Goal: Task Accomplishment & Management: Complete application form

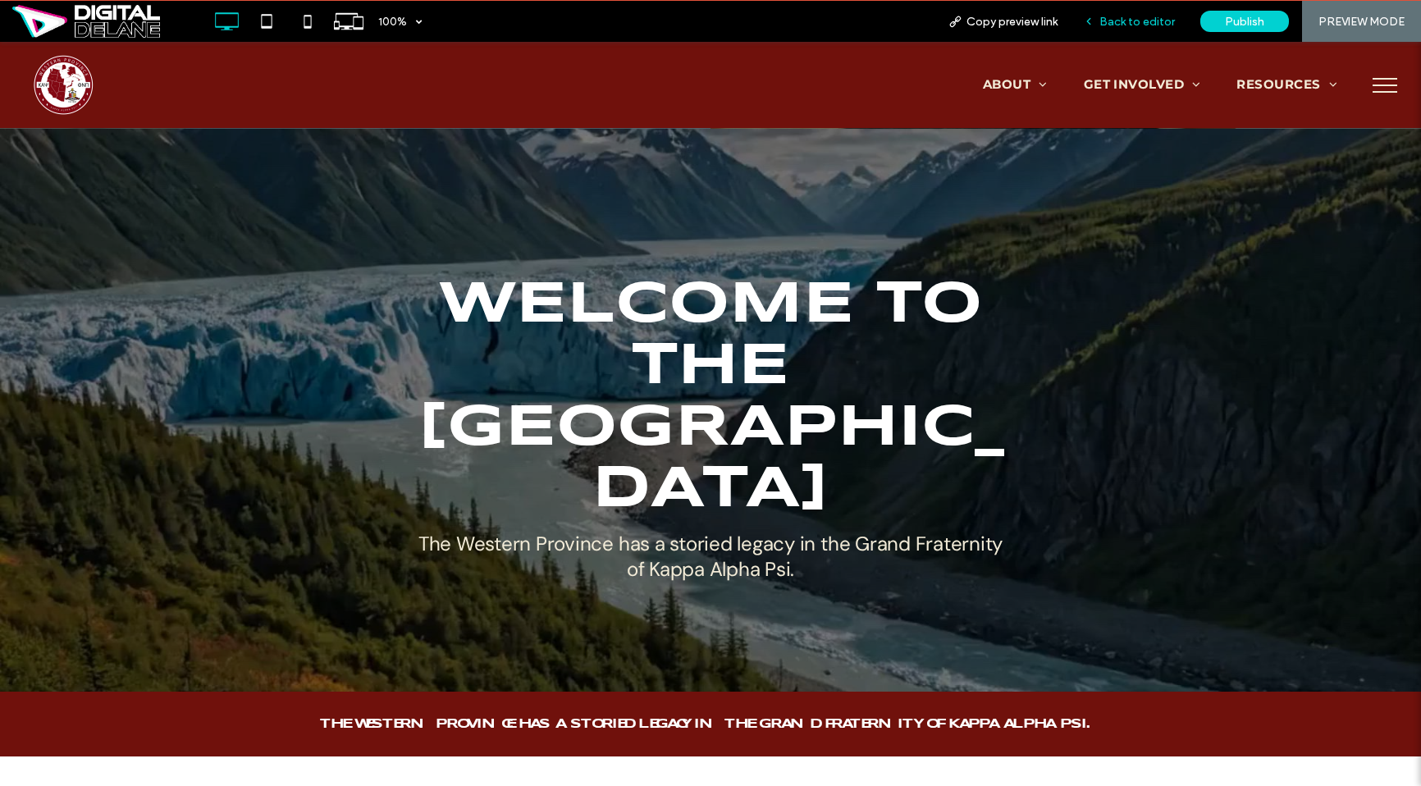
click at [1088, 25] on icon at bounding box center [1088, 21] width 11 height 11
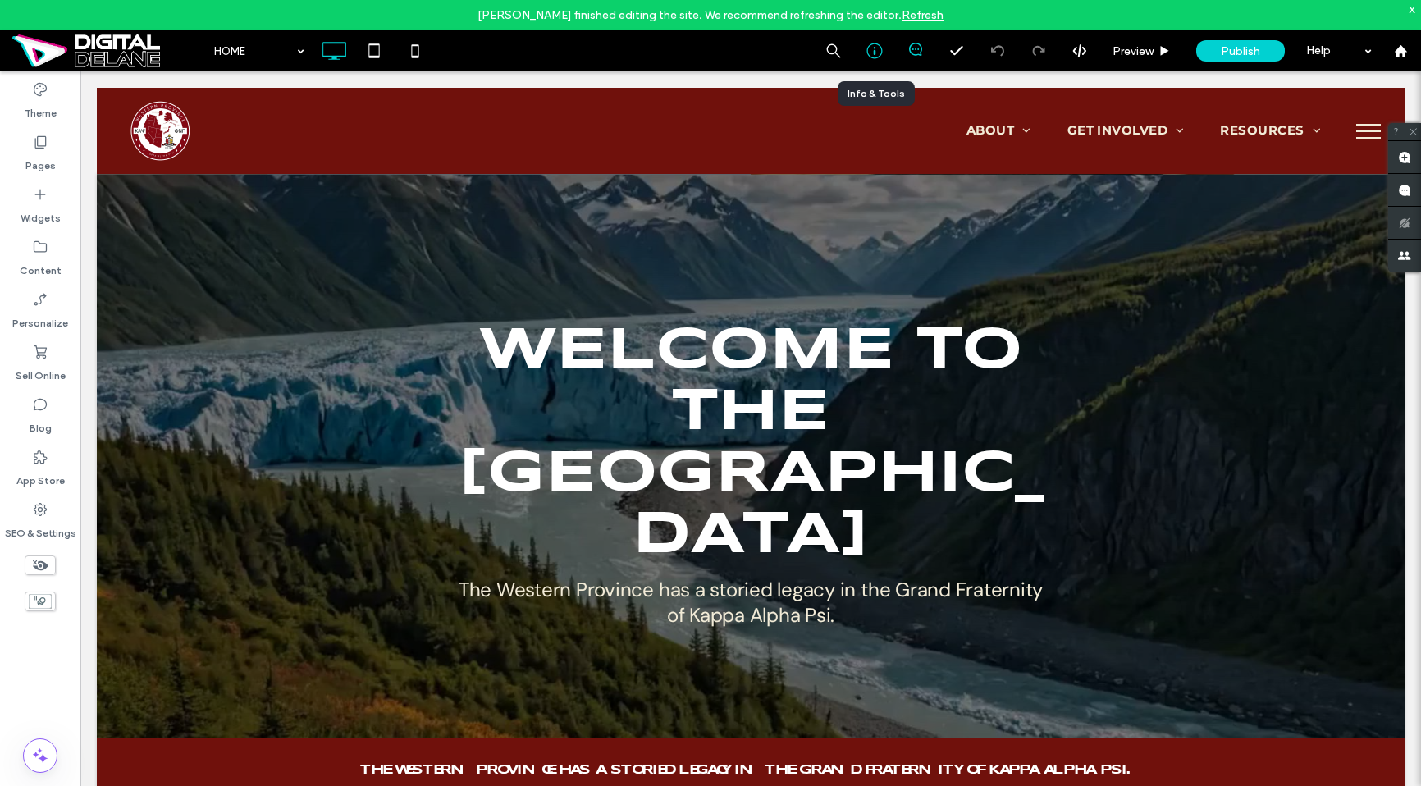
click at [870, 52] on icon at bounding box center [874, 51] width 16 height 16
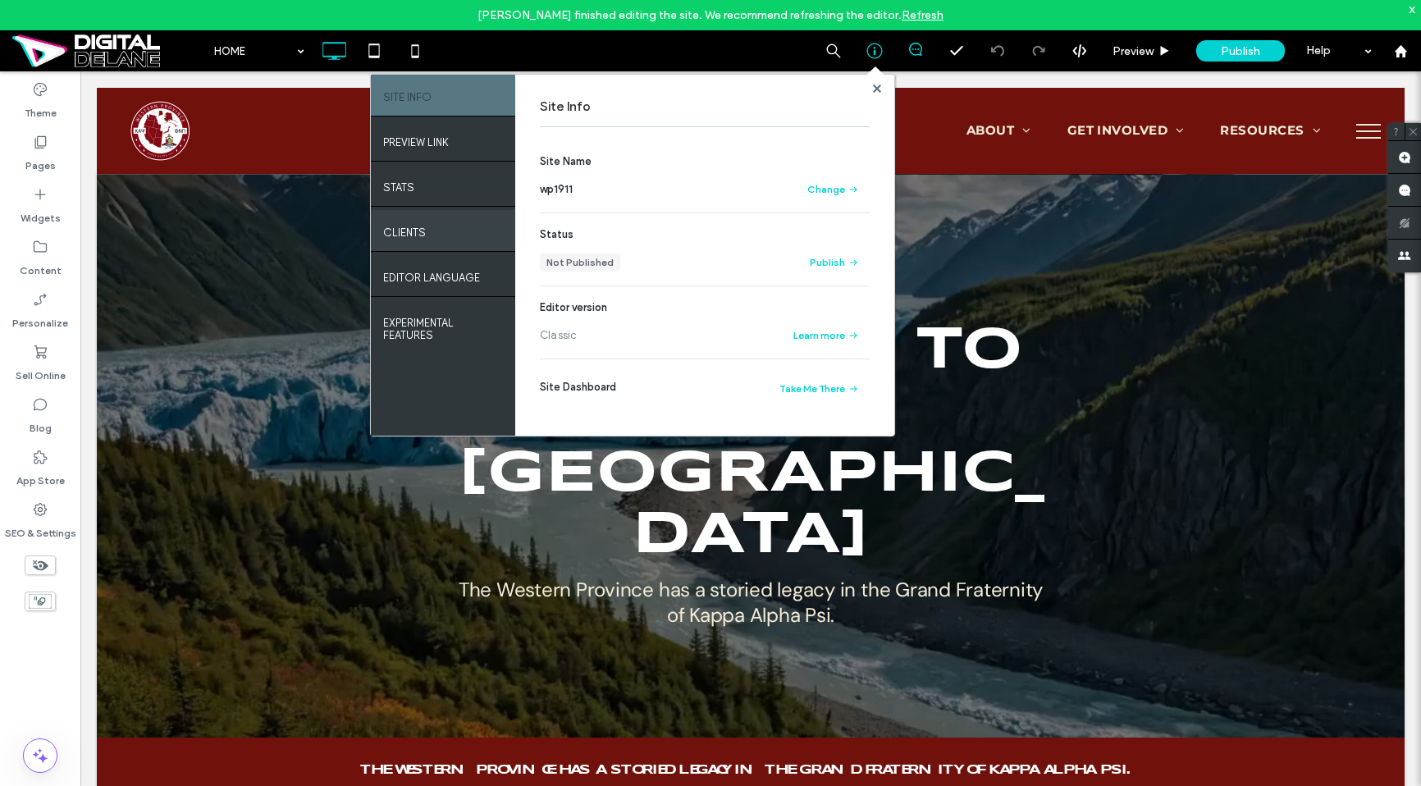
click at [446, 229] on div "Clients" at bounding box center [443, 230] width 144 height 41
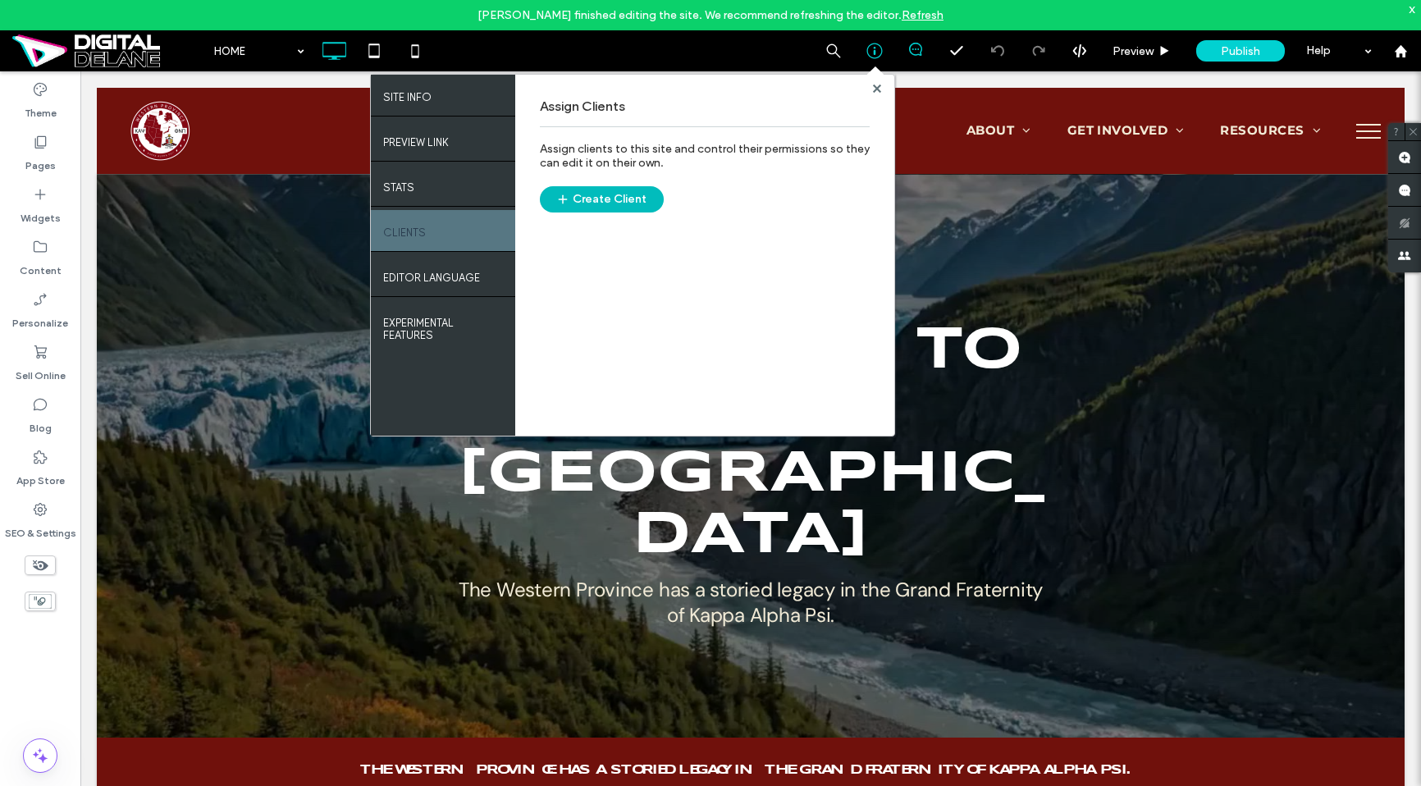
click at [642, 196] on button "Create Client" at bounding box center [602, 199] width 124 height 26
click at [877, 91] on icon at bounding box center [877, 88] width 8 height 8
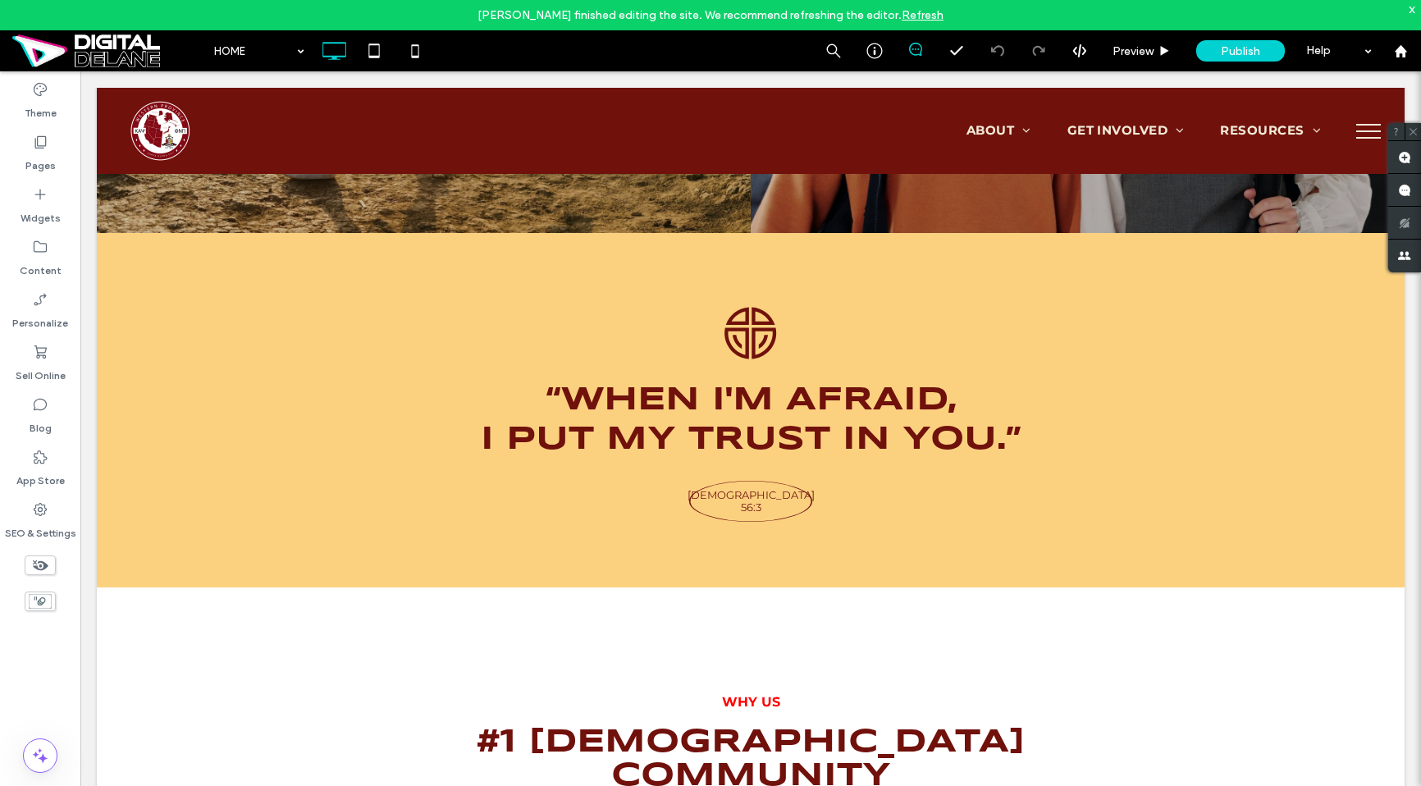
scroll to position [2972, 0]
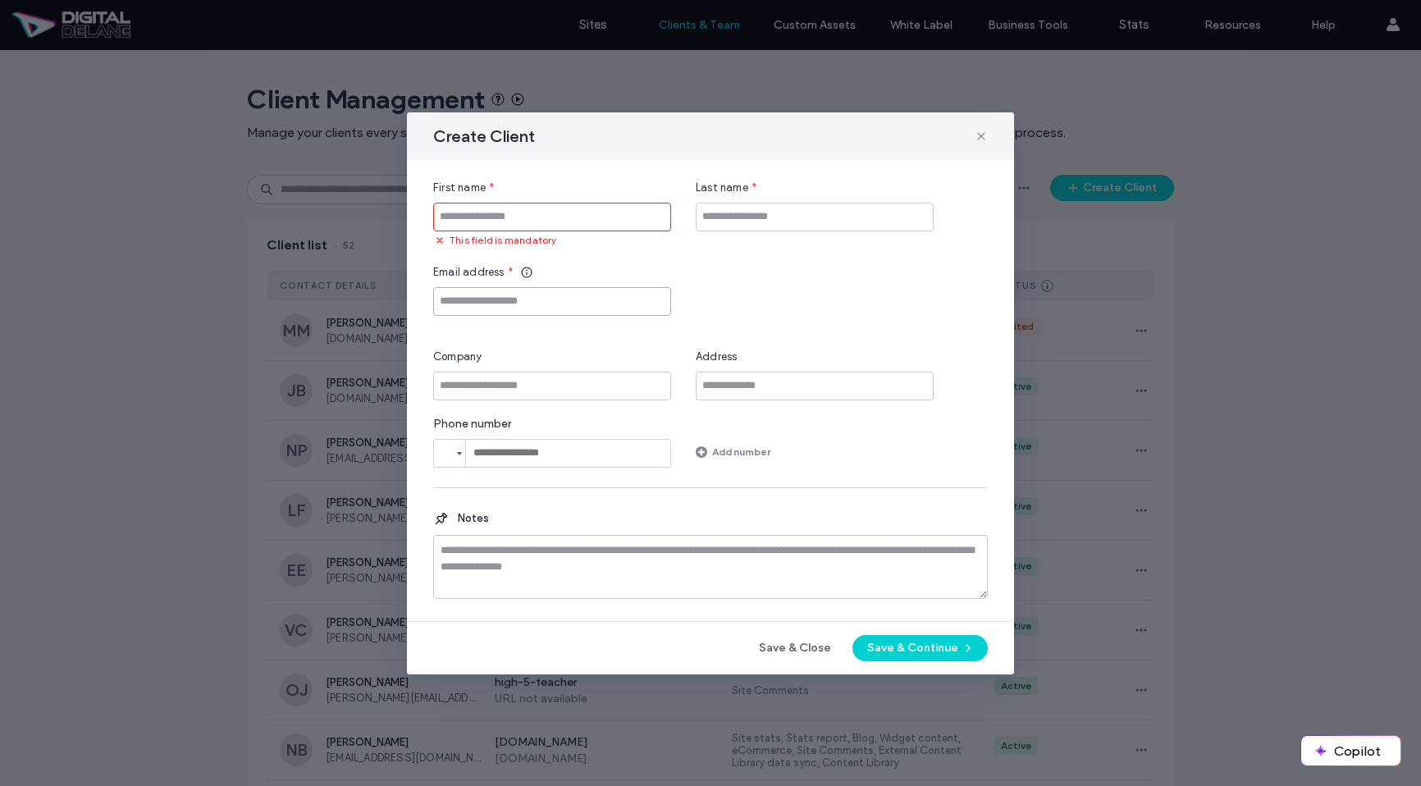
click at [460, 303] on input "Email address" at bounding box center [552, 301] width 238 height 29
paste input "**********"
type input "**********"
click at [498, 217] on input "First name" at bounding box center [552, 217] width 238 height 29
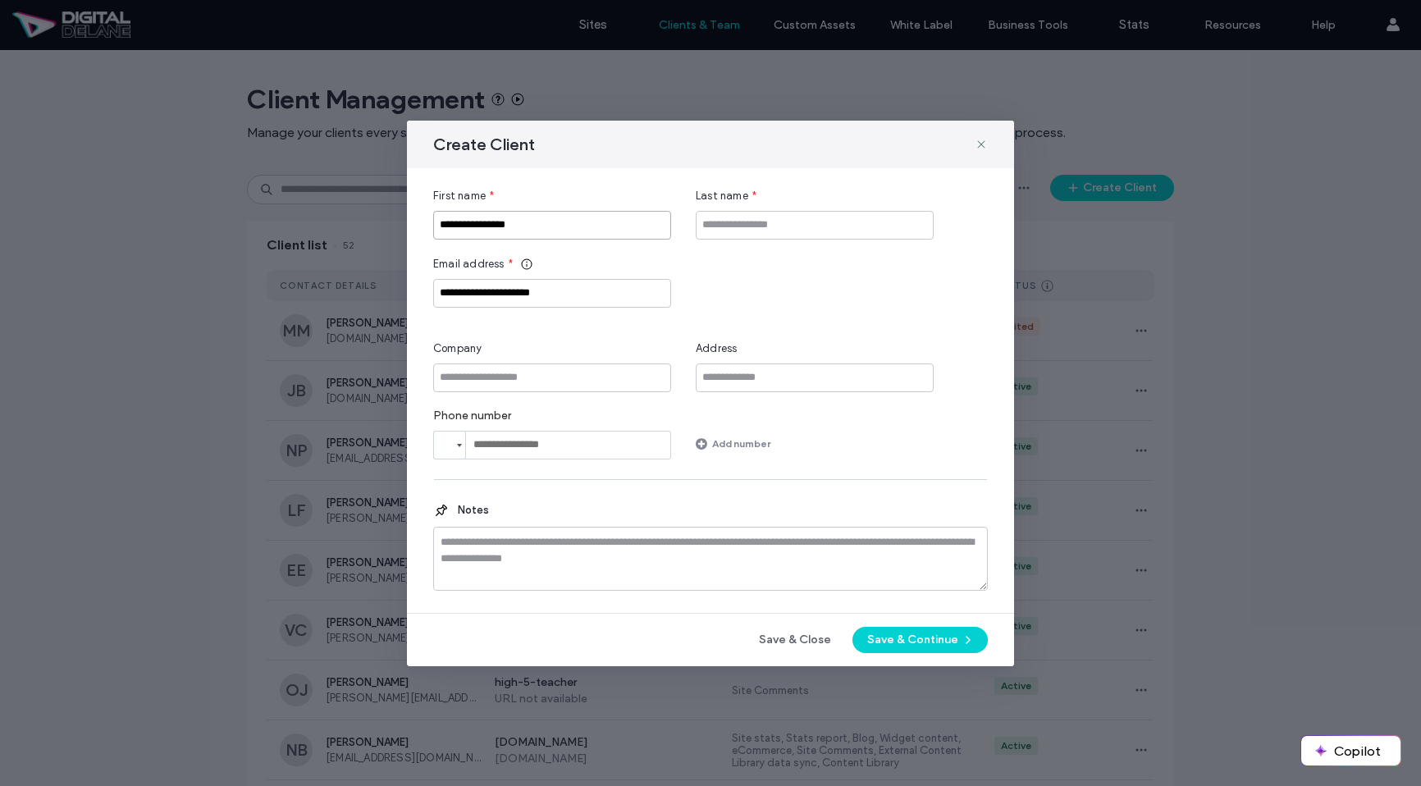
type input "**********"
click at [780, 235] on input "Last name" at bounding box center [815, 225] width 238 height 29
type input "*********"
click at [919, 648] on button "Save & Continue" at bounding box center [919, 640] width 135 height 26
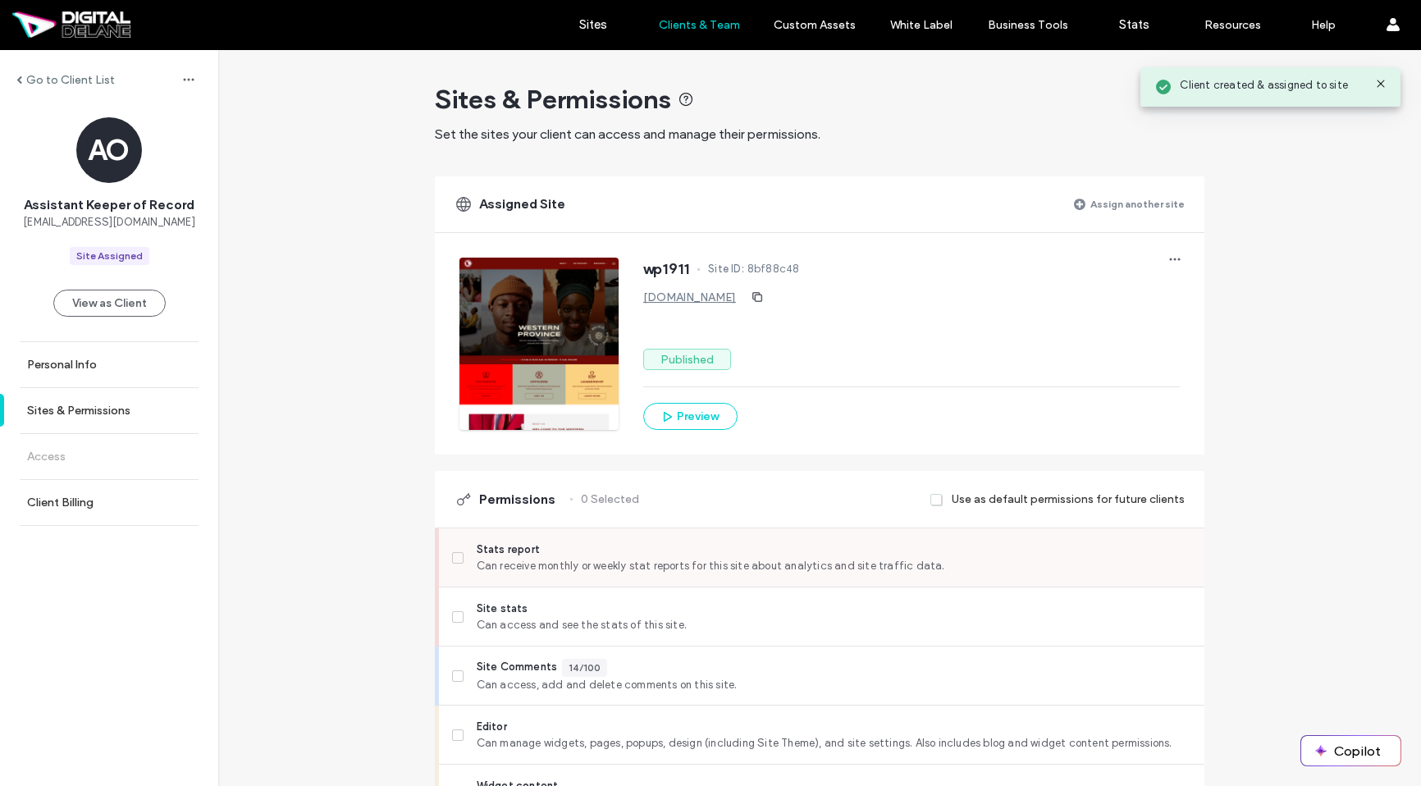
click at [582, 561] on span "Can receive monthly or weekly stat reports for this site about analytics and si…" at bounding box center [834, 566] width 714 height 16
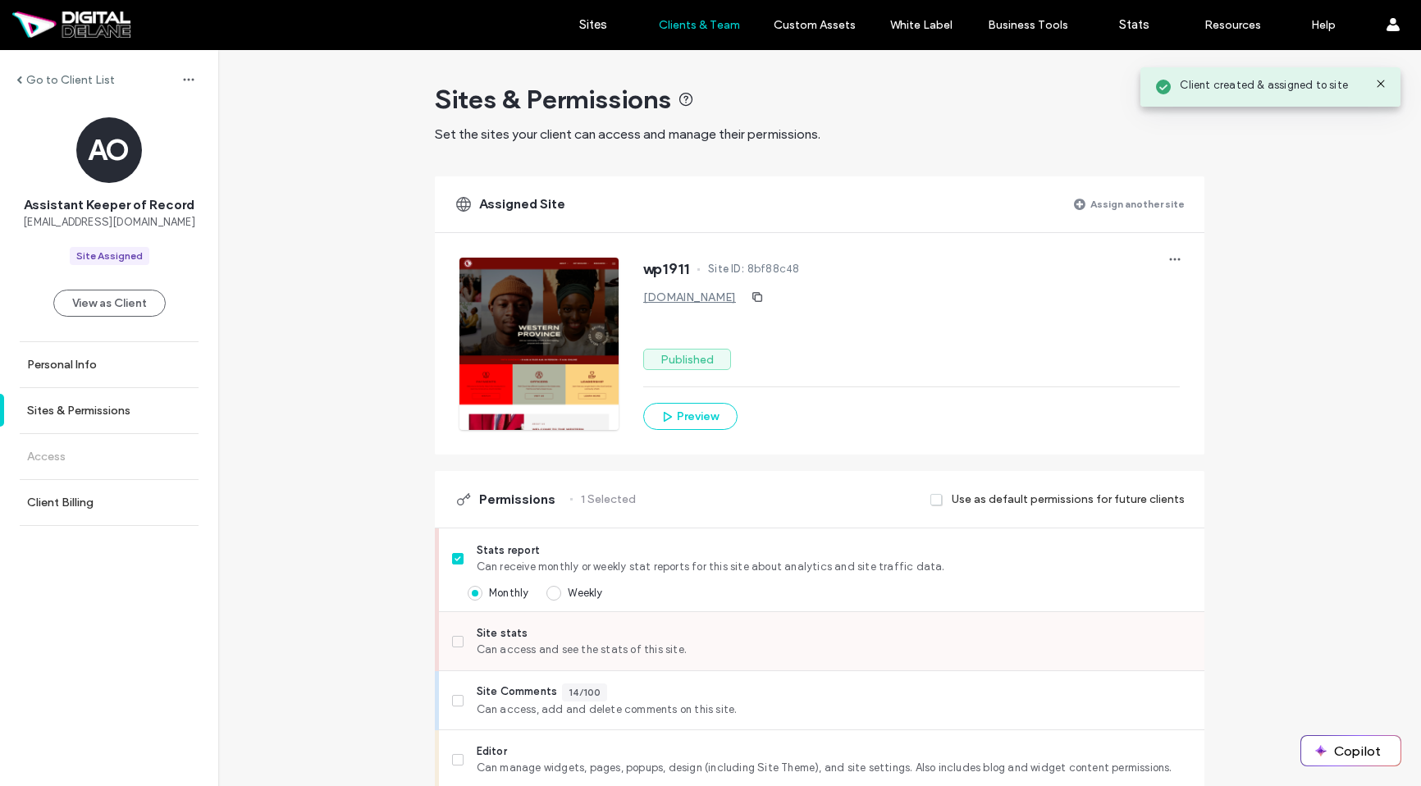
drag, startPoint x: 590, startPoint y: 628, endPoint x: 599, endPoint y: 650, distance: 23.9
click at [590, 629] on span "Site stats" at bounding box center [834, 633] width 714 height 16
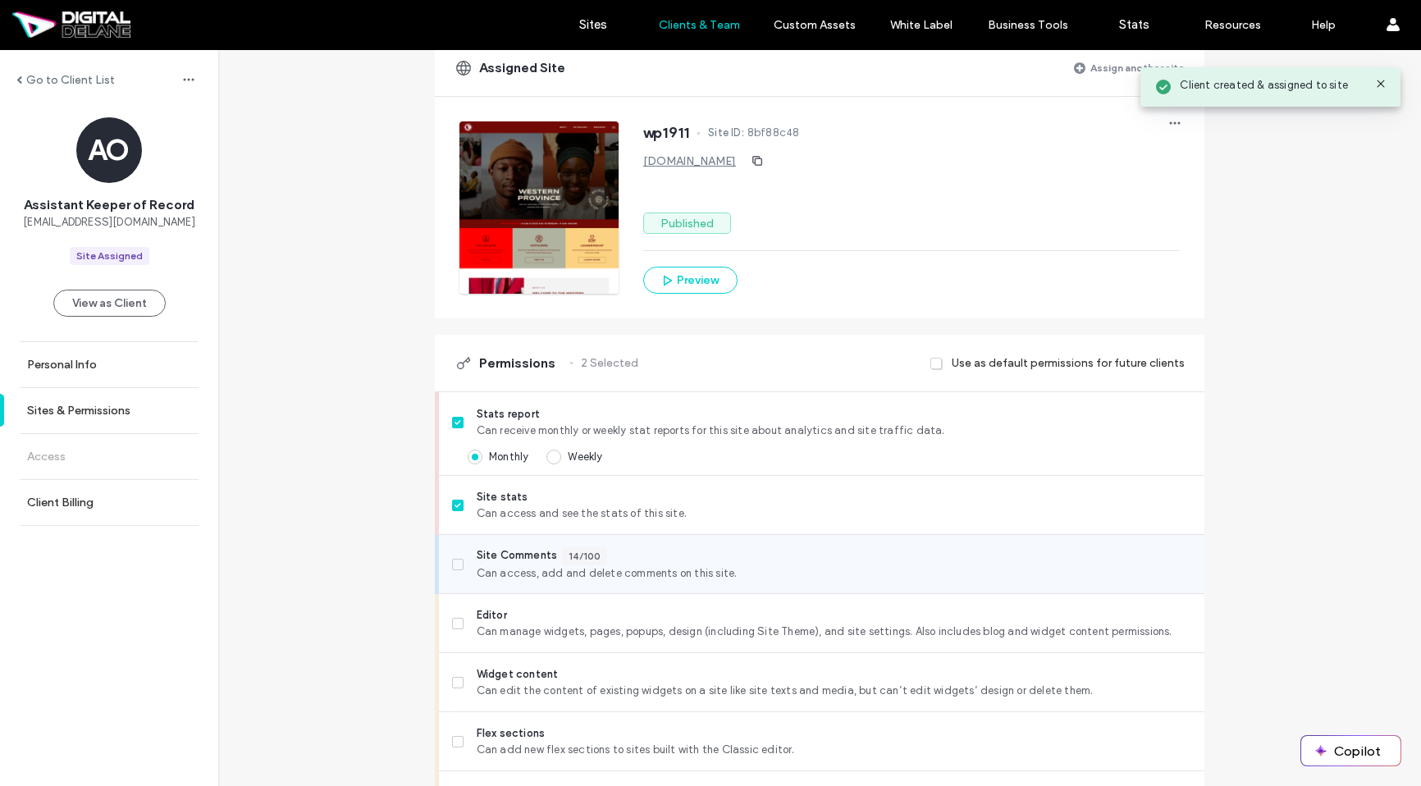
scroll to position [139, 0]
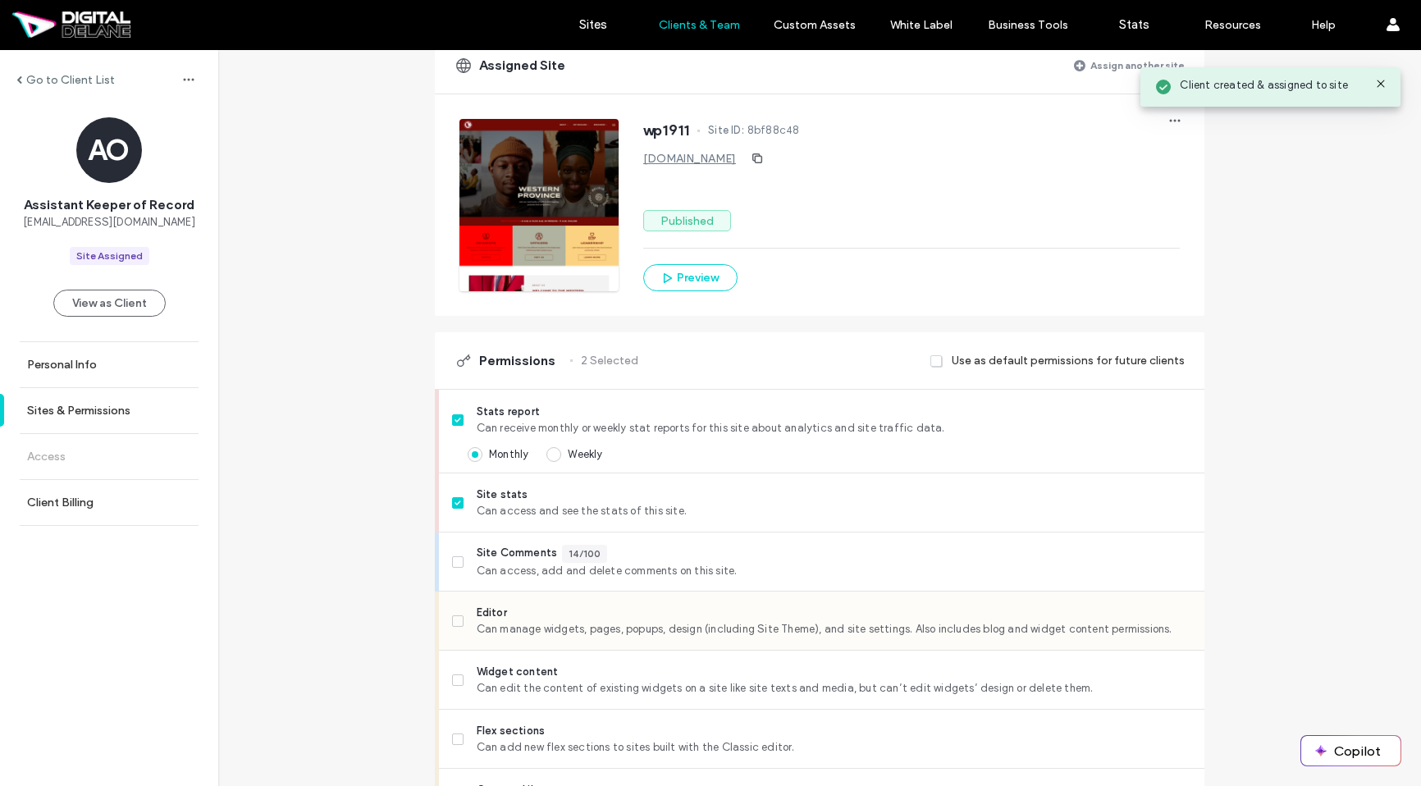
drag, startPoint x: 600, startPoint y: 558, endPoint x: 622, endPoint y: 637, distance: 81.6
click at [603, 569] on div "Site Comments 14/100 Can access, add and delete comments on this site." at bounding box center [834, 562] width 714 height 34
click at [622, 637] on div "Editor Can manage widgets, pages, popups, design (including Site Theme), and si…" at bounding box center [828, 620] width 752 height 58
click at [610, 676] on span "Widget content" at bounding box center [834, 672] width 714 height 16
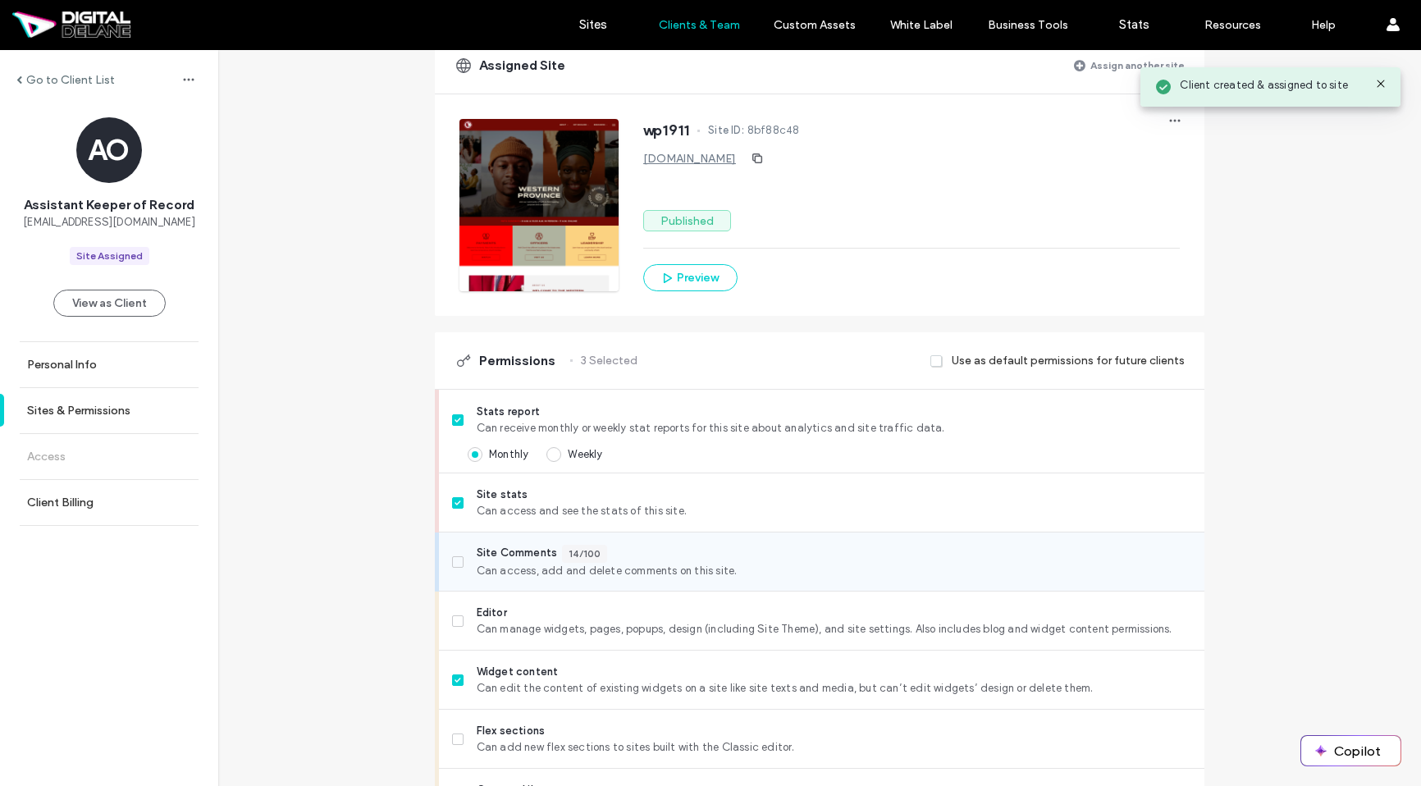
drag, startPoint x: 621, startPoint y: 614, endPoint x: 622, endPoint y: 589, distance: 25.4
click at [621, 614] on span "Editor" at bounding box center [834, 613] width 714 height 16
click at [624, 559] on div "Site Comments 14/100" at bounding box center [834, 554] width 714 height 18
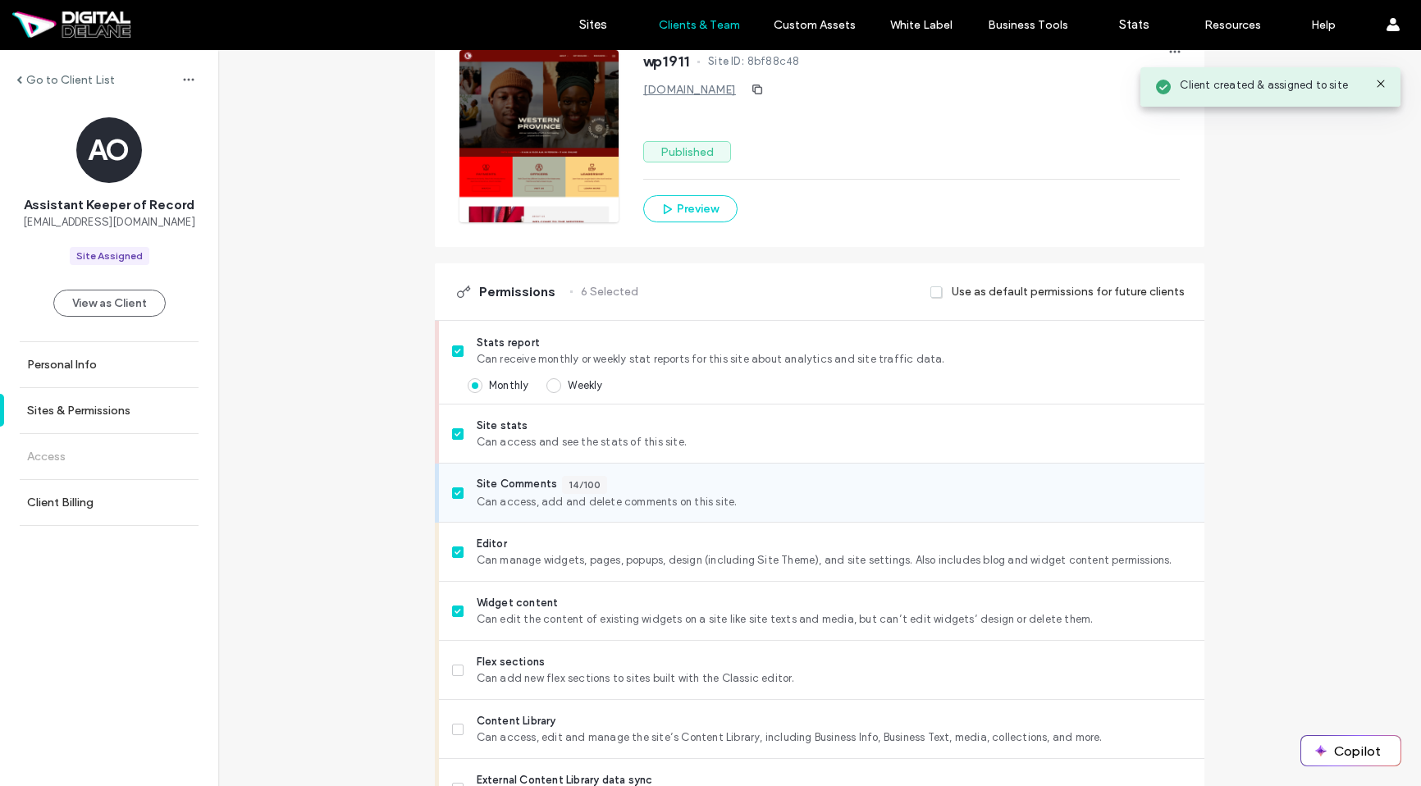
scroll to position [434, 0]
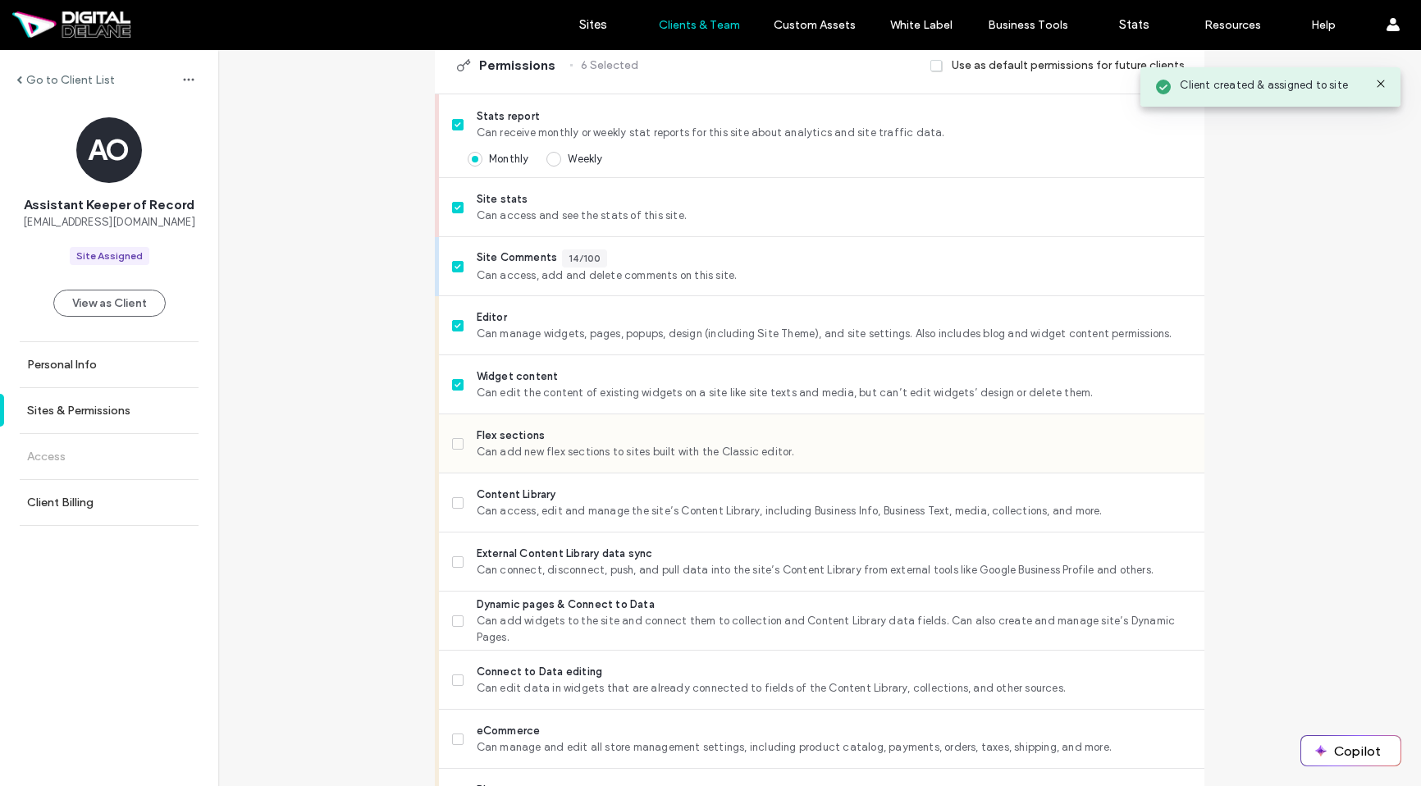
click at [718, 433] on span "Flex sections" at bounding box center [834, 435] width 714 height 16
click at [681, 513] on span "Can access, edit and manage the site’s Content Library, including Business Info…" at bounding box center [834, 511] width 714 height 16
click at [672, 559] on span "External Content Library data sync" at bounding box center [834, 553] width 714 height 16
click at [637, 623] on span "Can add widgets to the site and connect them to collection and Content Library …" at bounding box center [834, 629] width 714 height 33
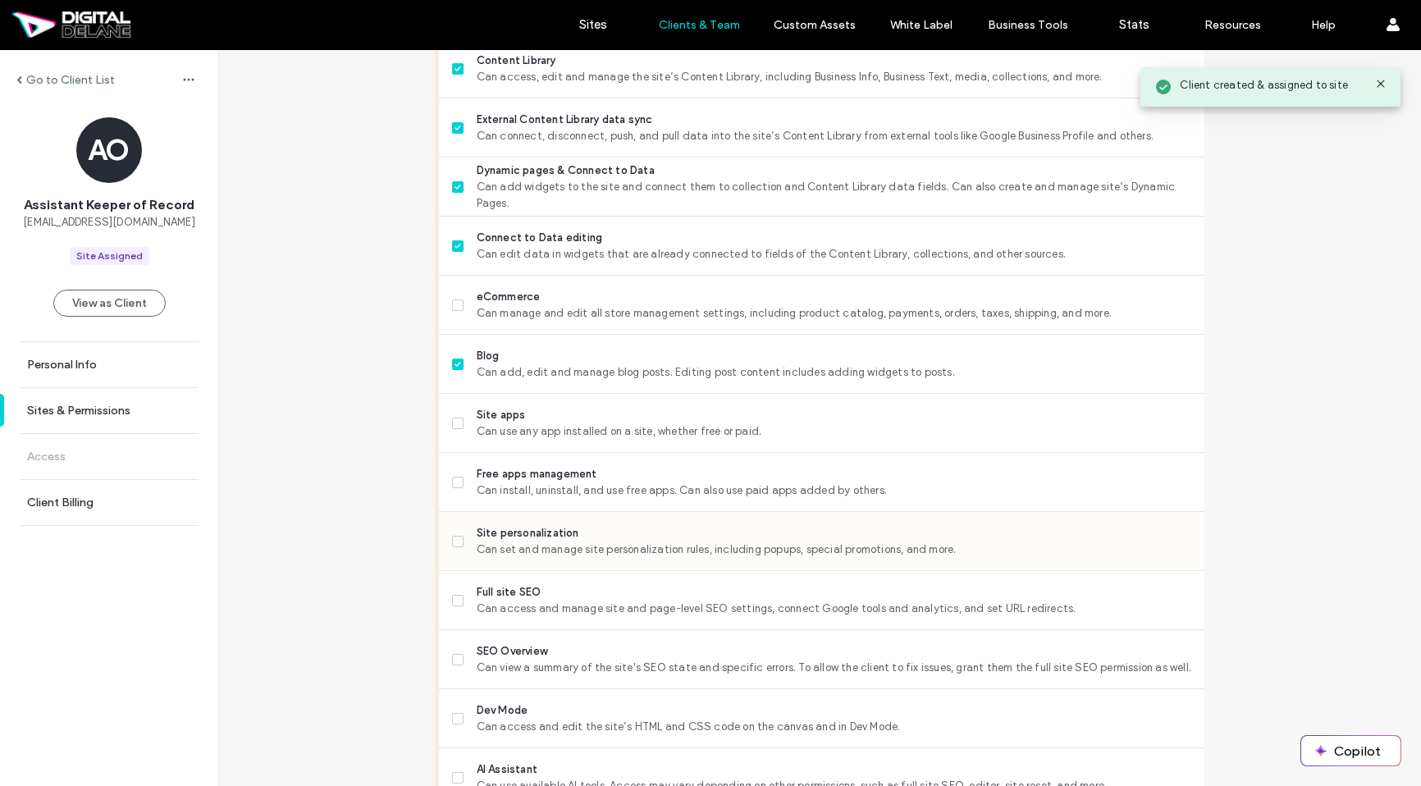
scroll to position [942, 0]
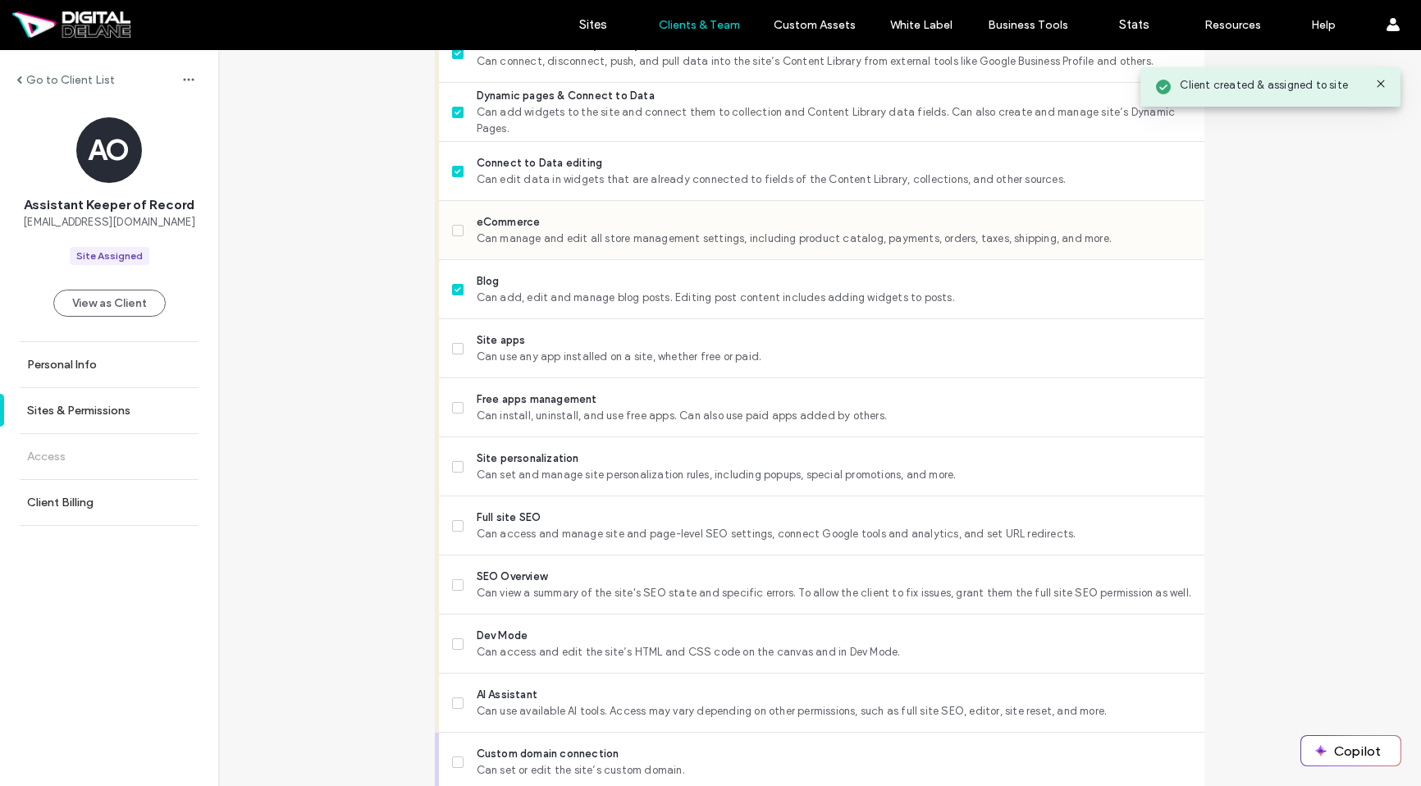
click at [778, 245] on div "eCommerce Can manage and edit all store management settings, including product …" at bounding box center [828, 230] width 752 height 58
click at [737, 351] on span "Can use any app installed on a site, whether free or paid." at bounding box center [834, 357] width 714 height 16
click at [802, 245] on span "Can manage and edit all store management settings, including product catalog, p…" at bounding box center [834, 238] width 714 height 16
click at [670, 414] on span "Can install, uninstall, and use free apps. Can also use paid apps added by othe…" at bounding box center [834, 416] width 714 height 16
drag, startPoint x: 639, startPoint y: 467, endPoint x: 638, endPoint y: 481, distance: 14.8
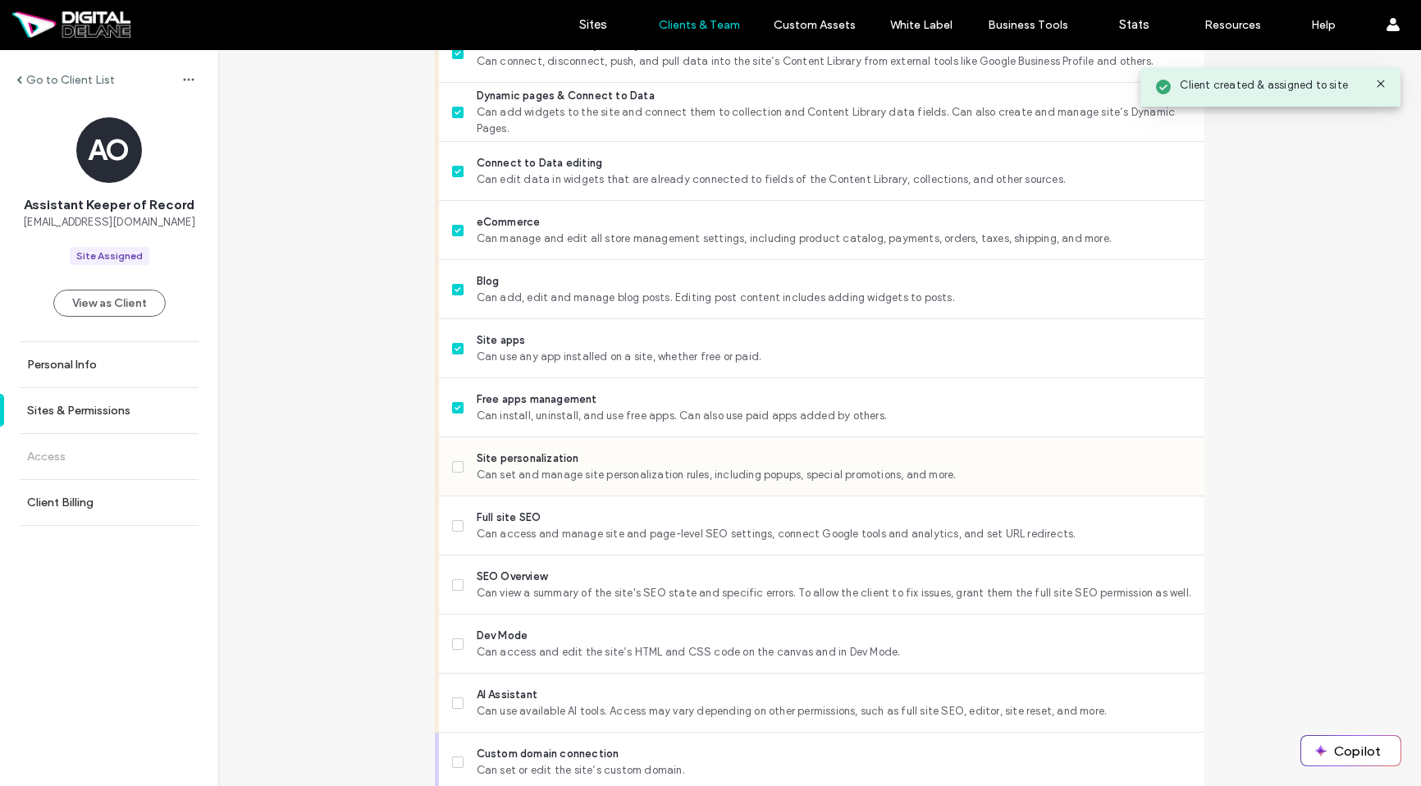
click at [639, 468] on span "Can set and manage site personalization rules, including popups, special promot…" at bounding box center [834, 475] width 714 height 16
click at [620, 536] on span "Can access and manage site and page-level SEO settings, connect Google tools an…" at bounding box center [834, 534] width 714 height 16
click at [592, 583] on div "SEO Overview Can view a summary of the site's SEO state and specific errors. To…" at bounding box center [834, 584] width 714 height 33
click at [562, 623] on div "Dev Mode Can access and edit the site’s HTML and CSS code on the canvas and in …" at bounding box center [828, 643] width 752 height 58
click at [566, 579] on span "SEO Overview" at bounding box center [834, 576] width 714 height 16
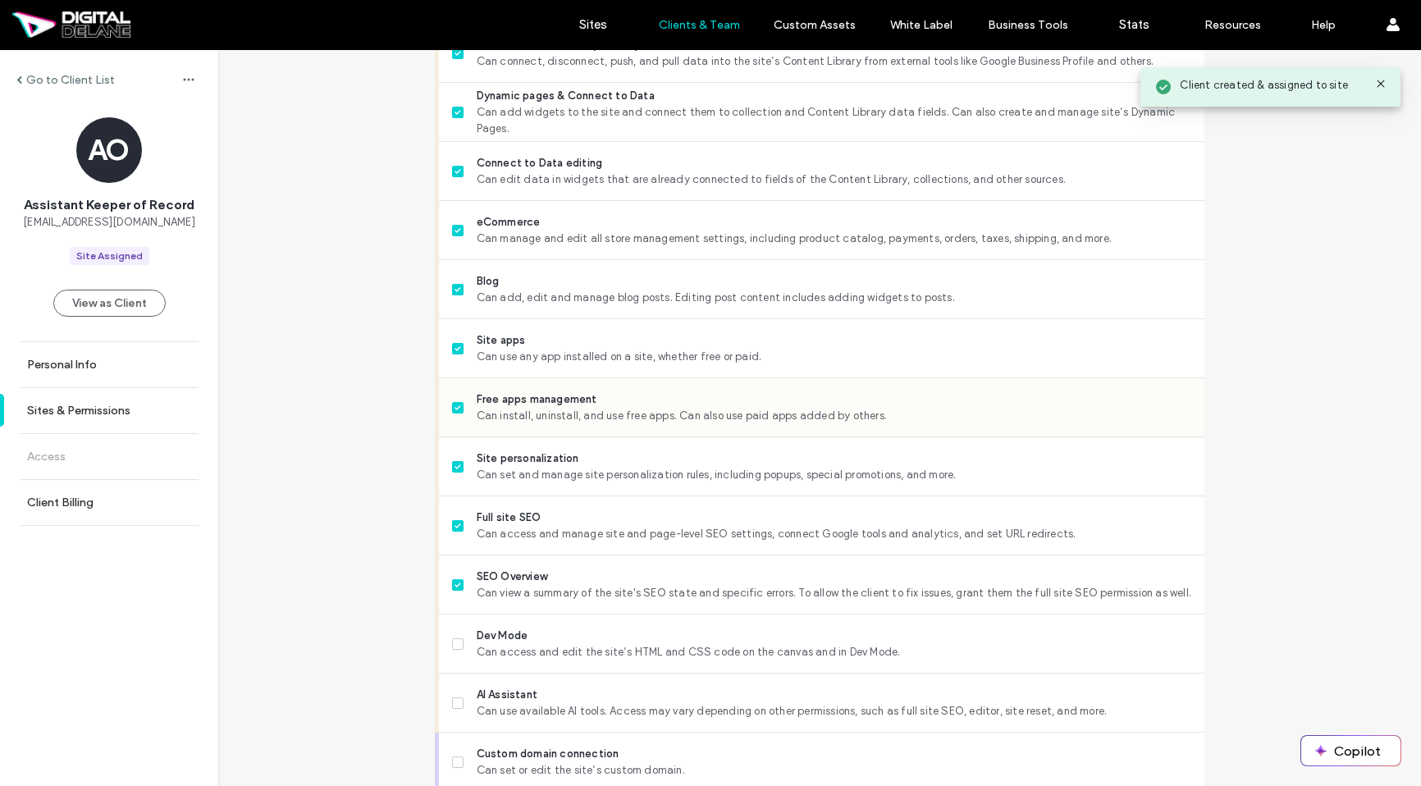
scroll to position [1243, 0]
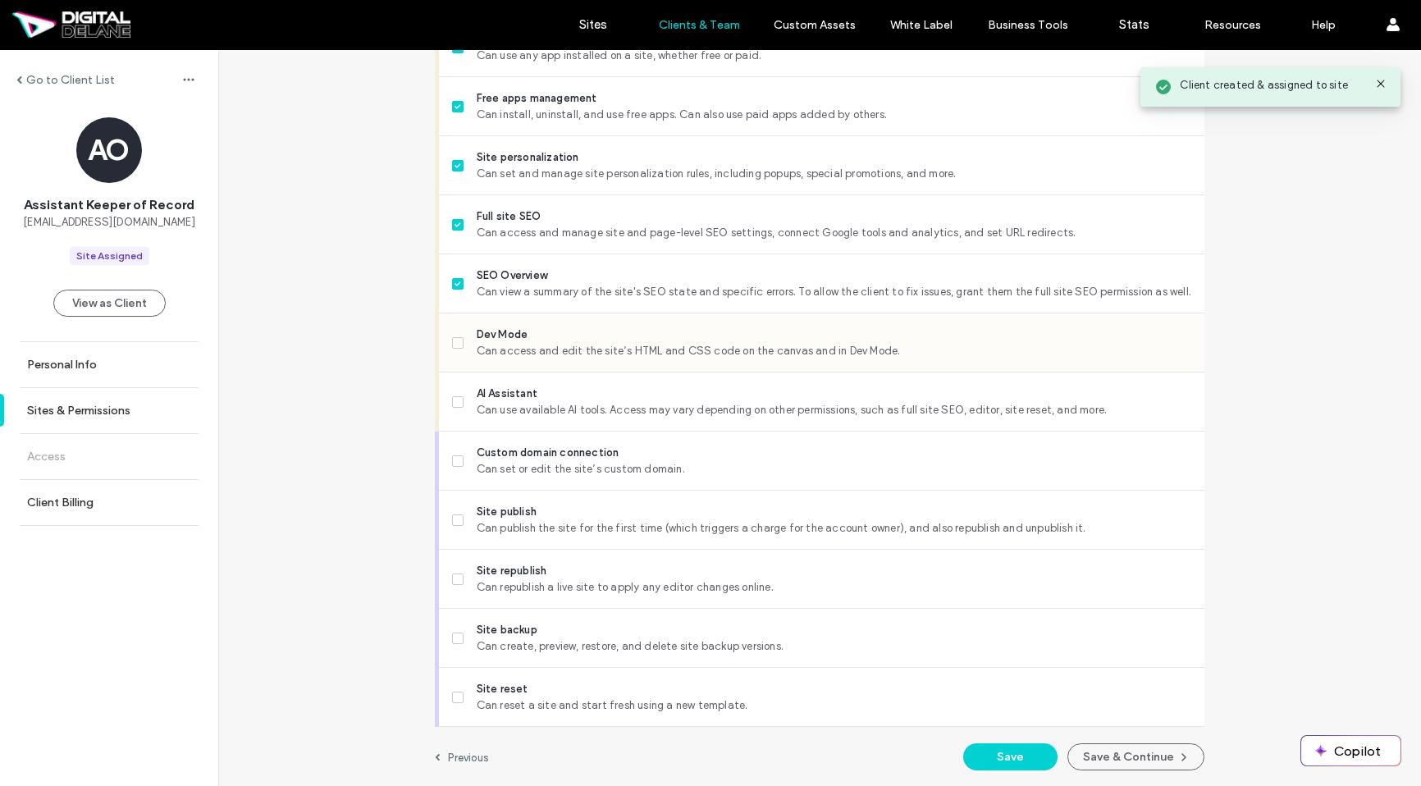
click at [542, 333] on span "Dev Mode" at bounding box center [834, 334] width 714 height 16
click at [528, 397] on span "AI Assistant" at bounding box center [834, 394] width 714 height 16
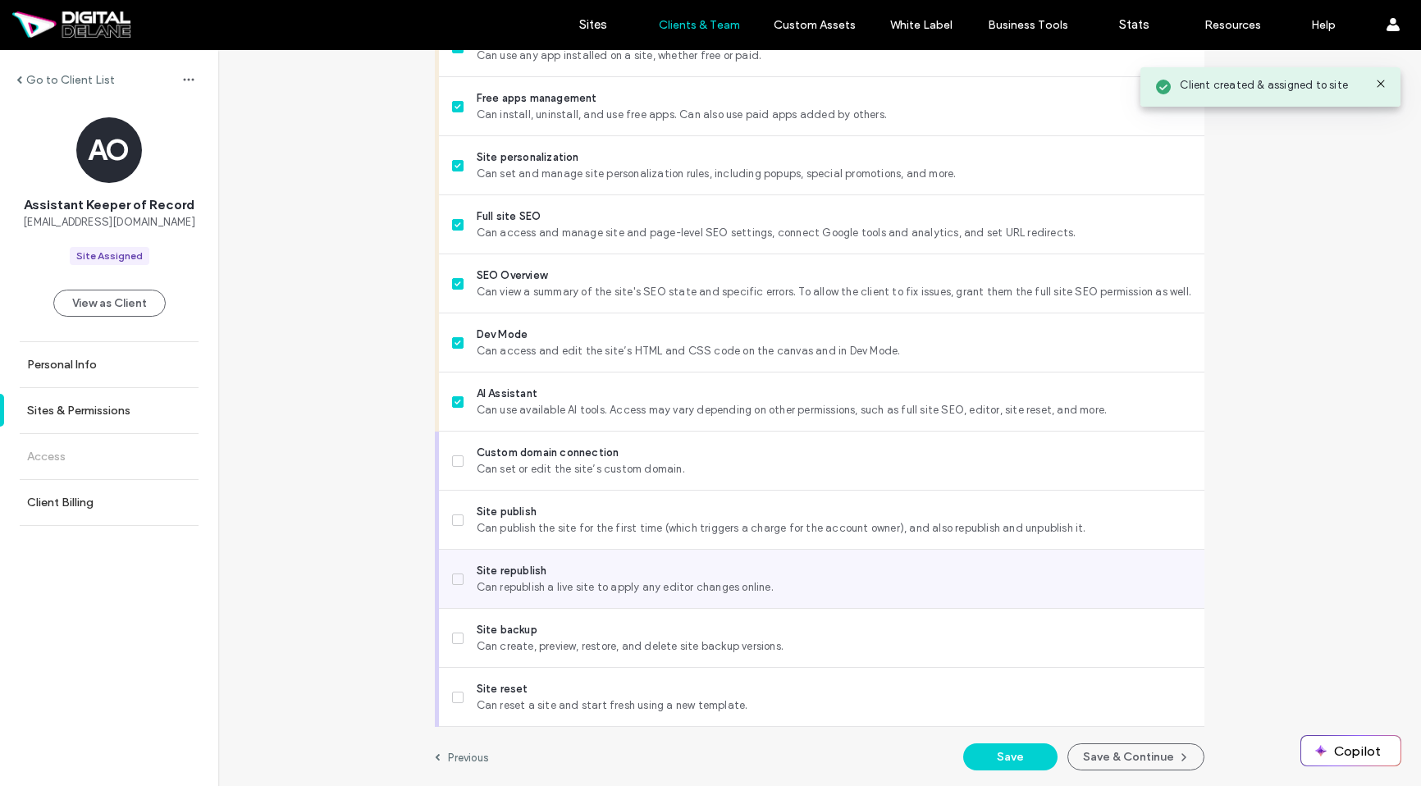
click at [592, 584] on span "Can republish a live site to apply any editor changes online." at bounding box center [834, 587] width 714 height 16
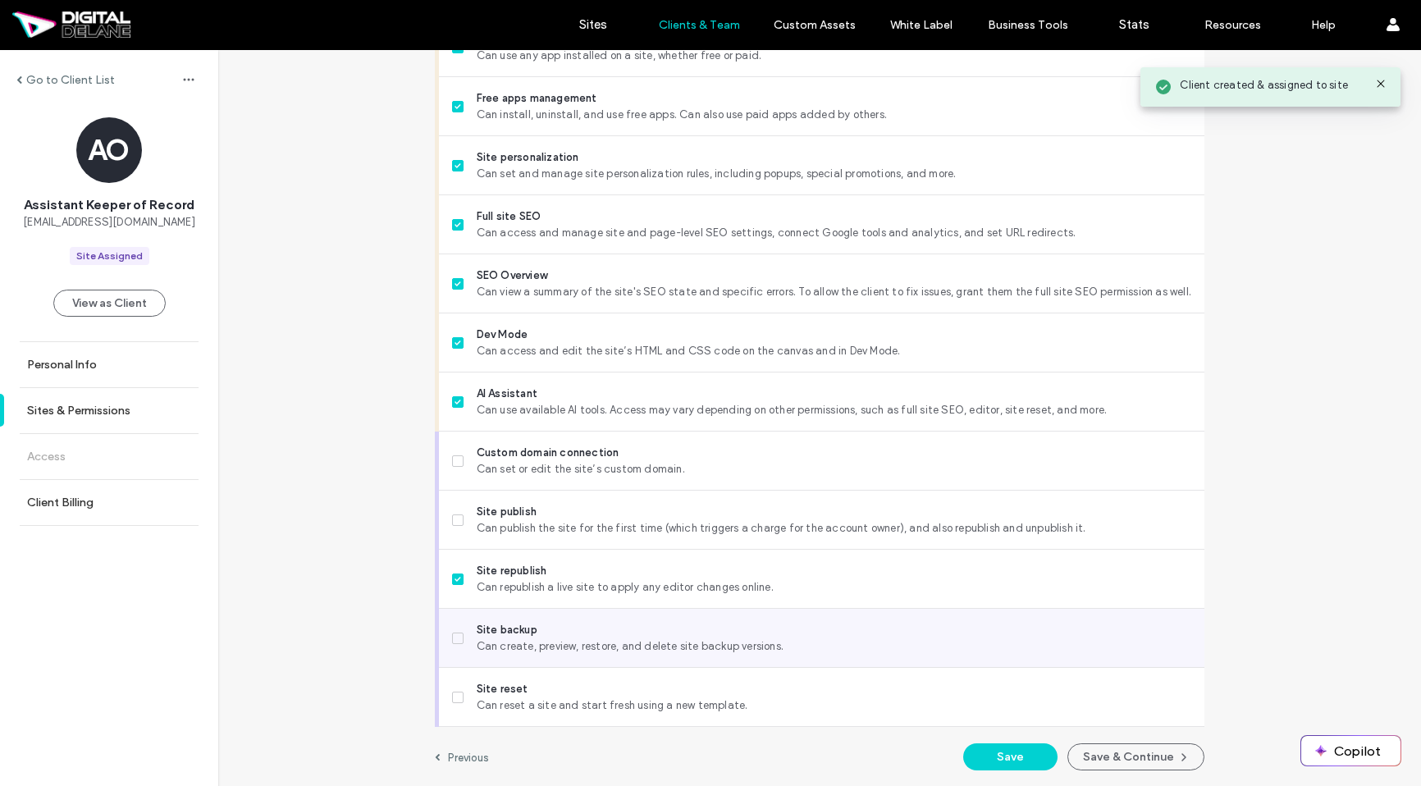
click at [583, 634] on span "Site backup" at bounding box center [834, 630] width 714 height 16
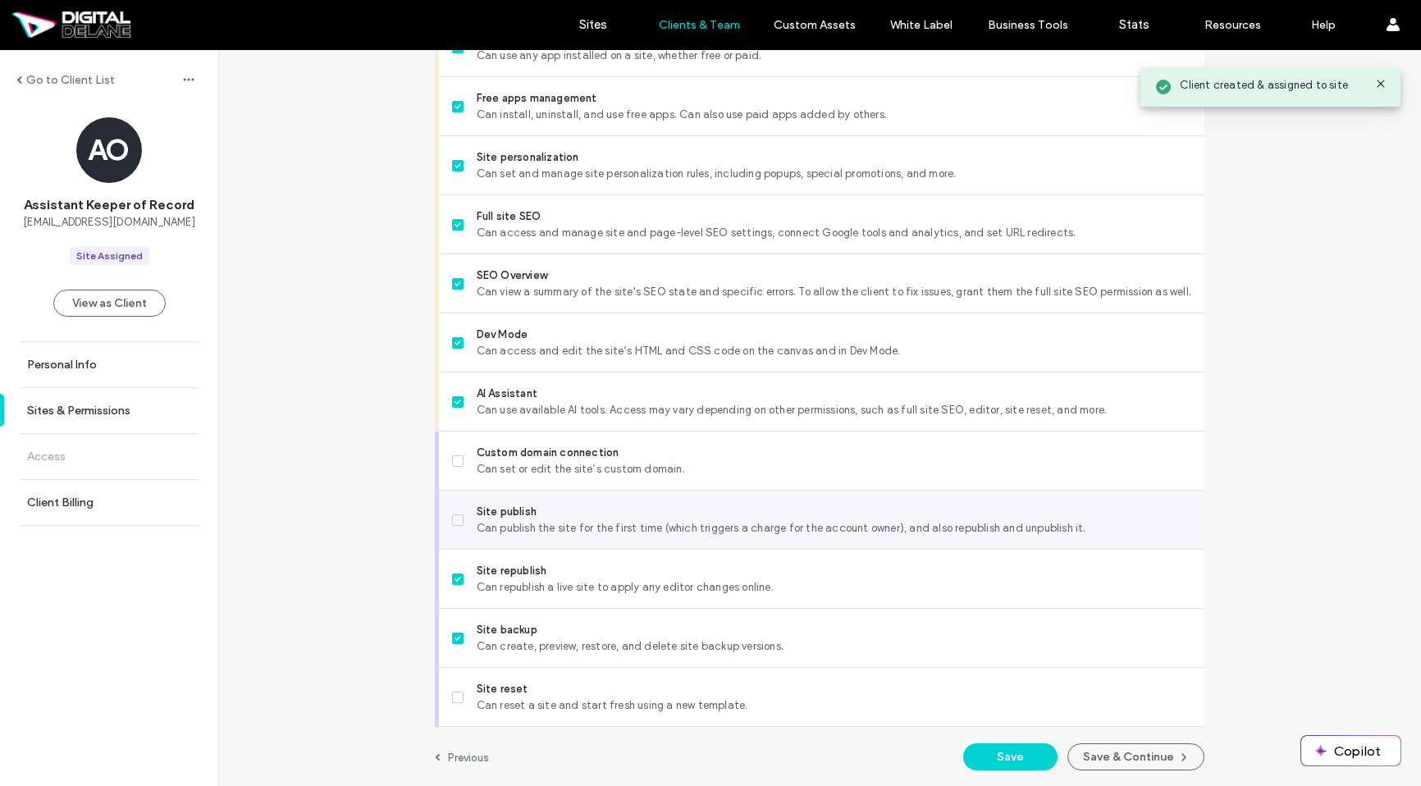
click at [658, 531] on span "Can publish the site for the first time (which triggers a charge for the accoun…" at bounding box center [834, 528] width 714 height 16
click at [1102, 757] on button "Save & Continue" at bounding box center [1135, 756] width 137 height 27
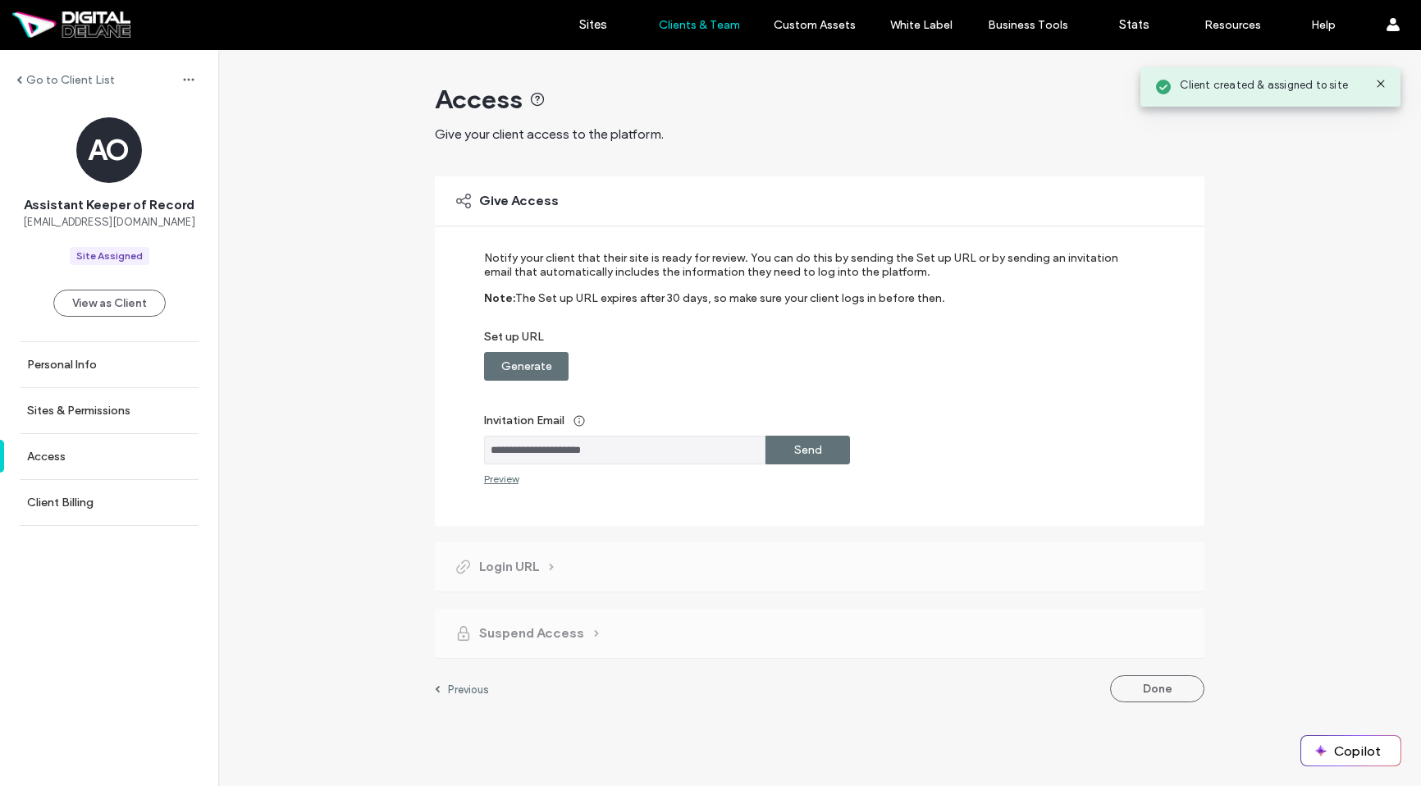
click at [818, 455] on label "Send" at bounding box center [808, 450] width 28 height 30
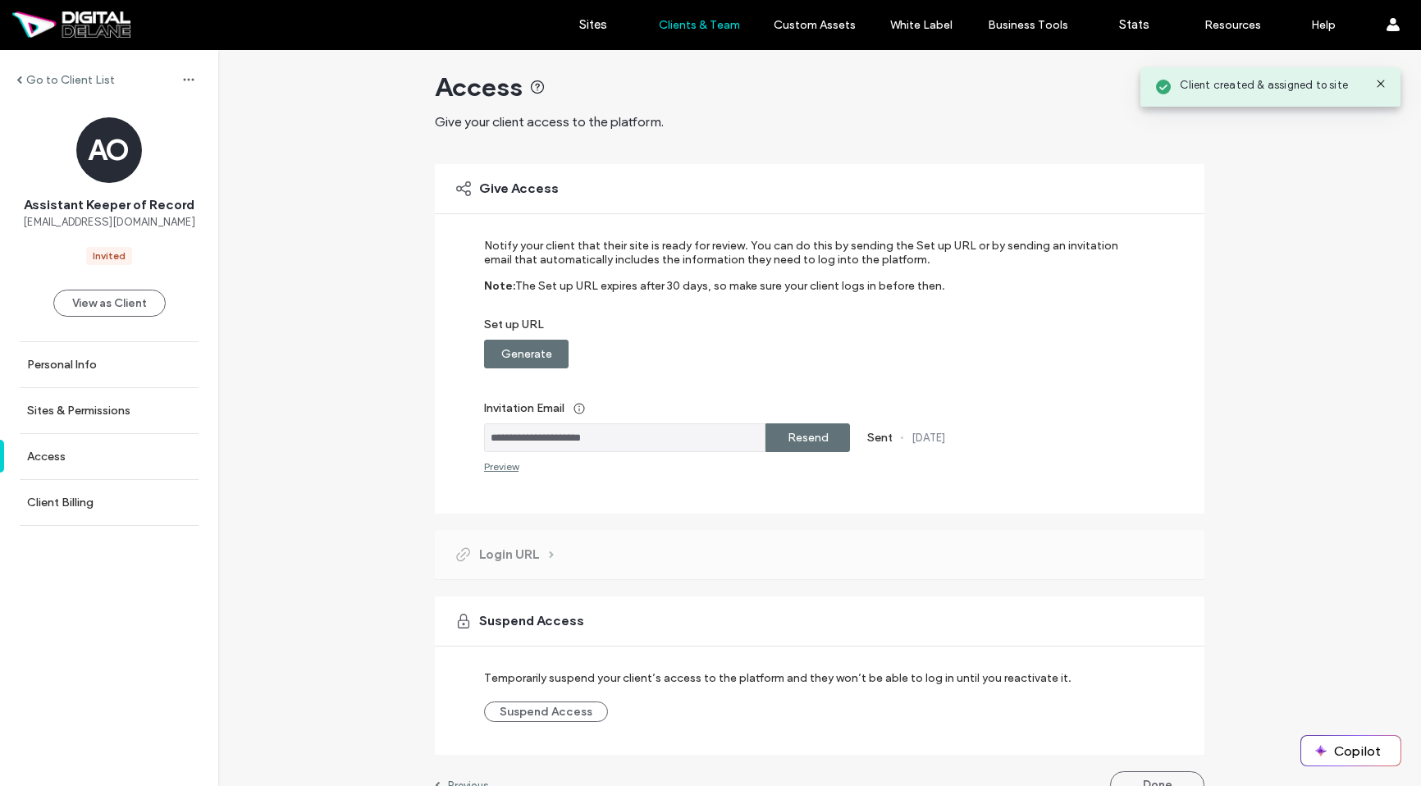
scroll to position [40, 0]
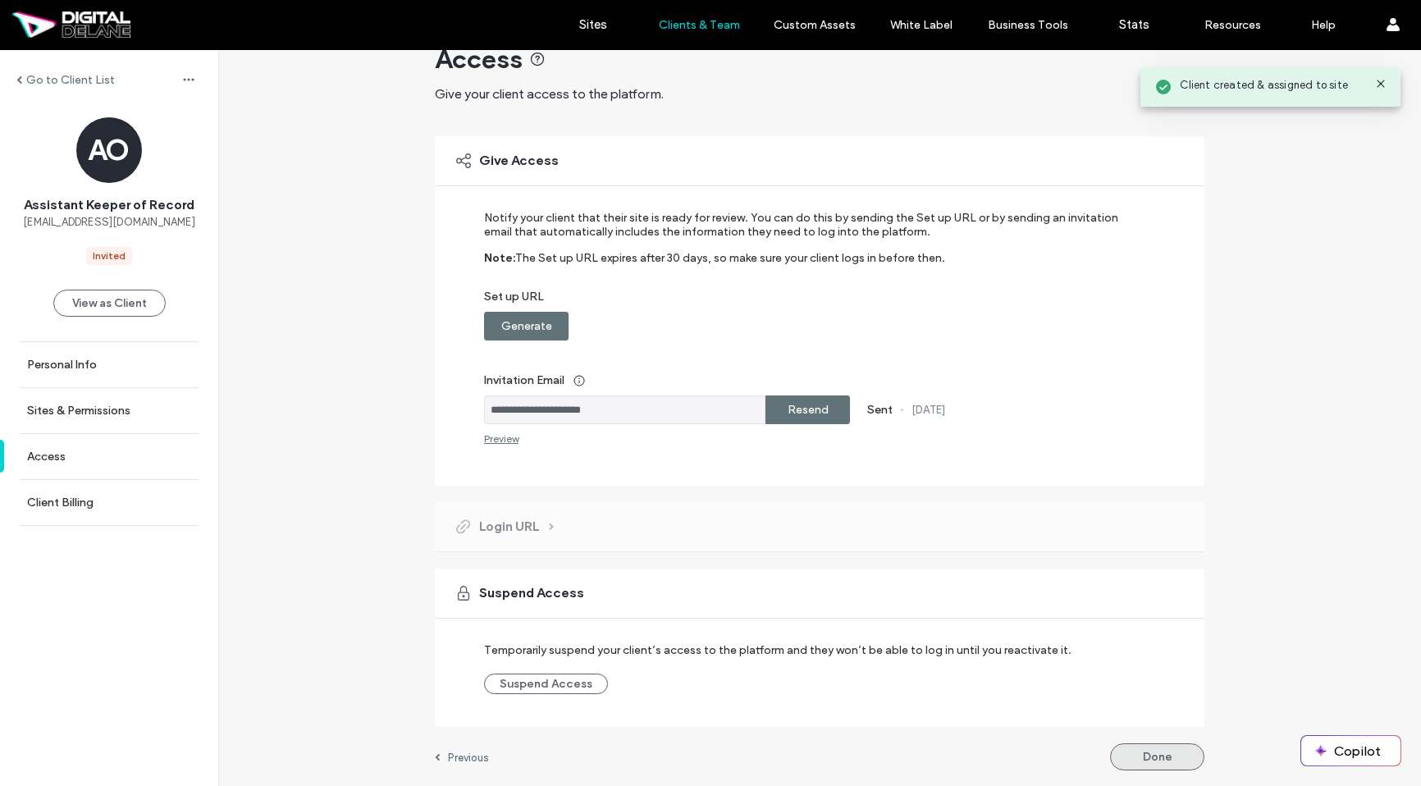
click at [1166, 764] on button "Done" at bounding box center [1157, 756] width 94 height 27
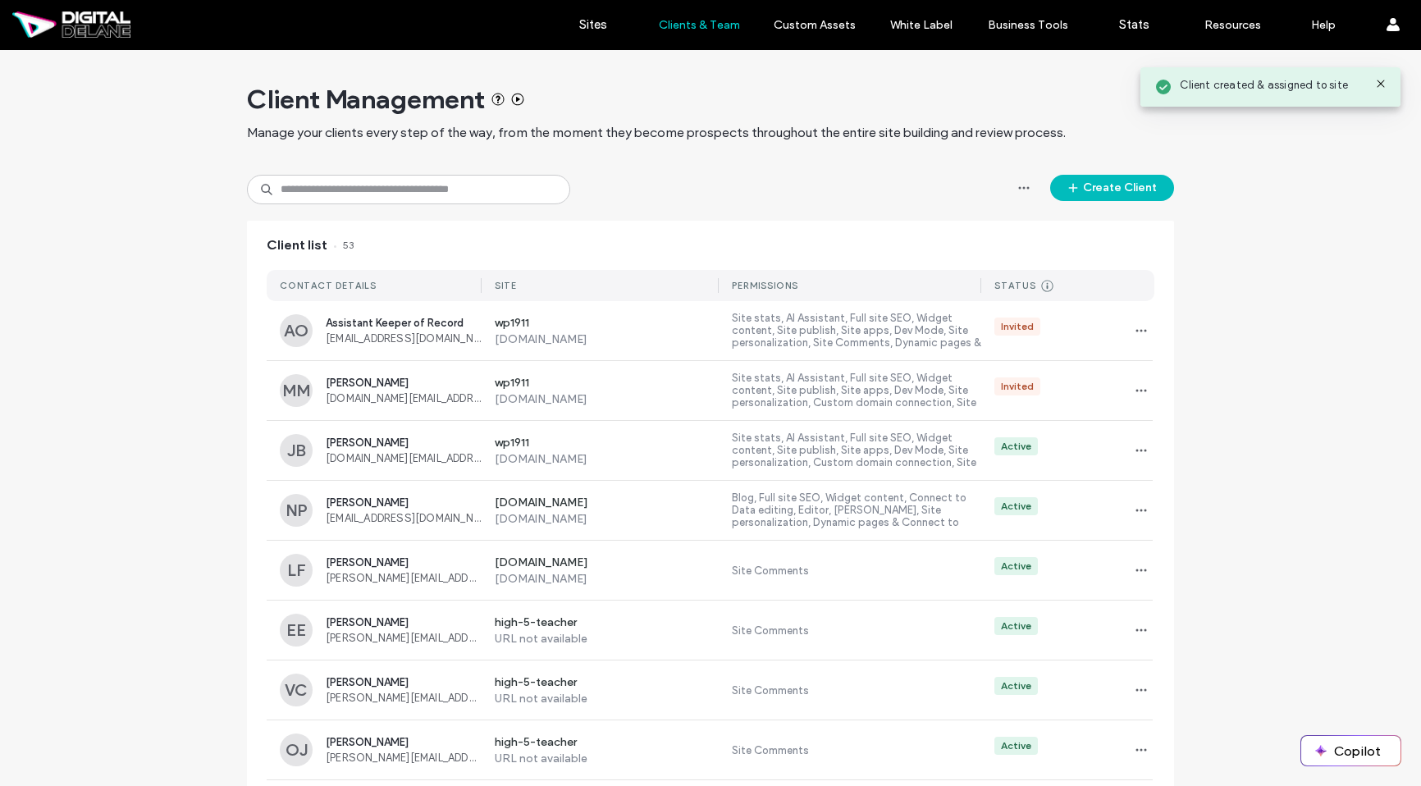
click at [1120, 189] on button "Create Client" at bounding box center [1112, 188] width 124 height 26
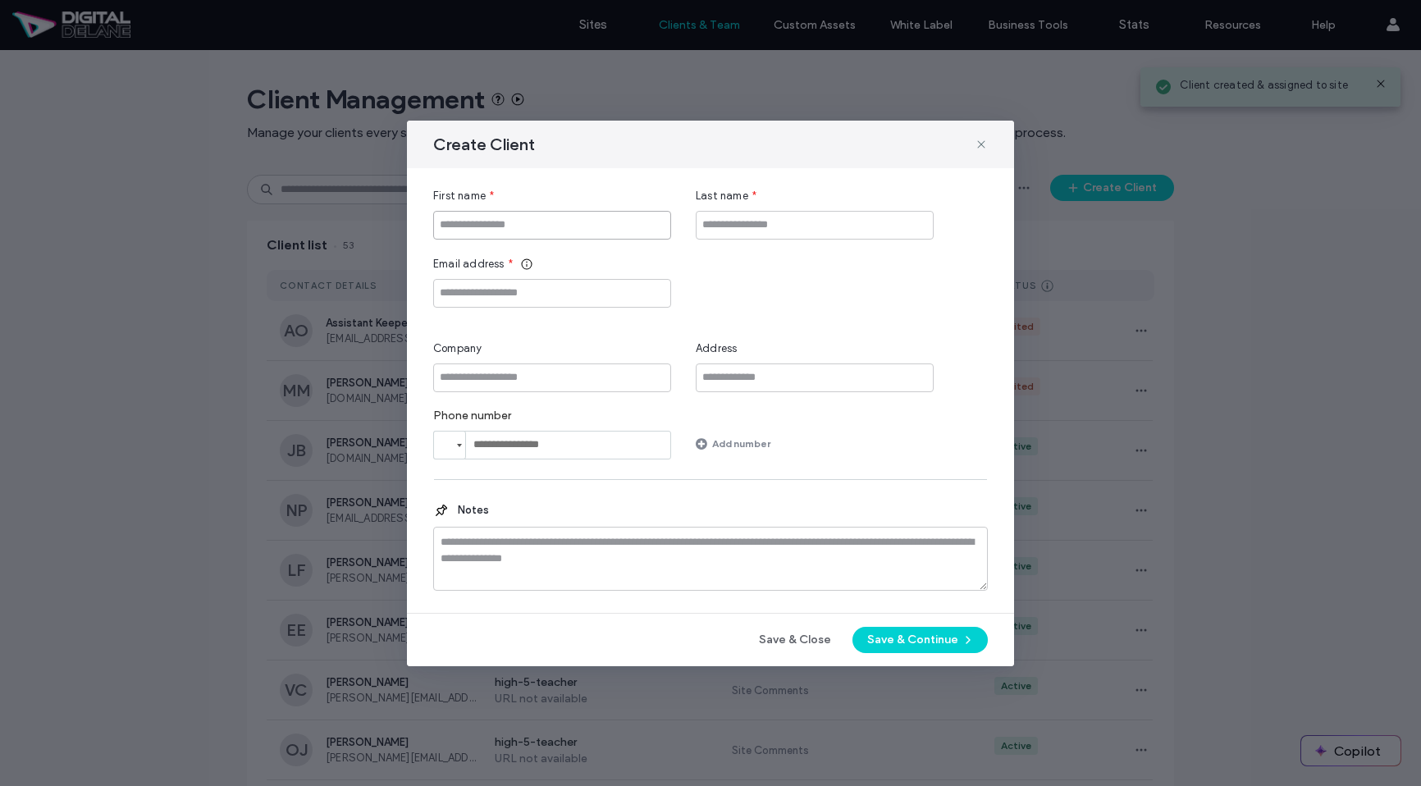
click at [609, 238] on input "First name" at bounding box center [552, 225] width 238 height 29
type input "*"
type input "********"
type input "*********"
paste input "**********"
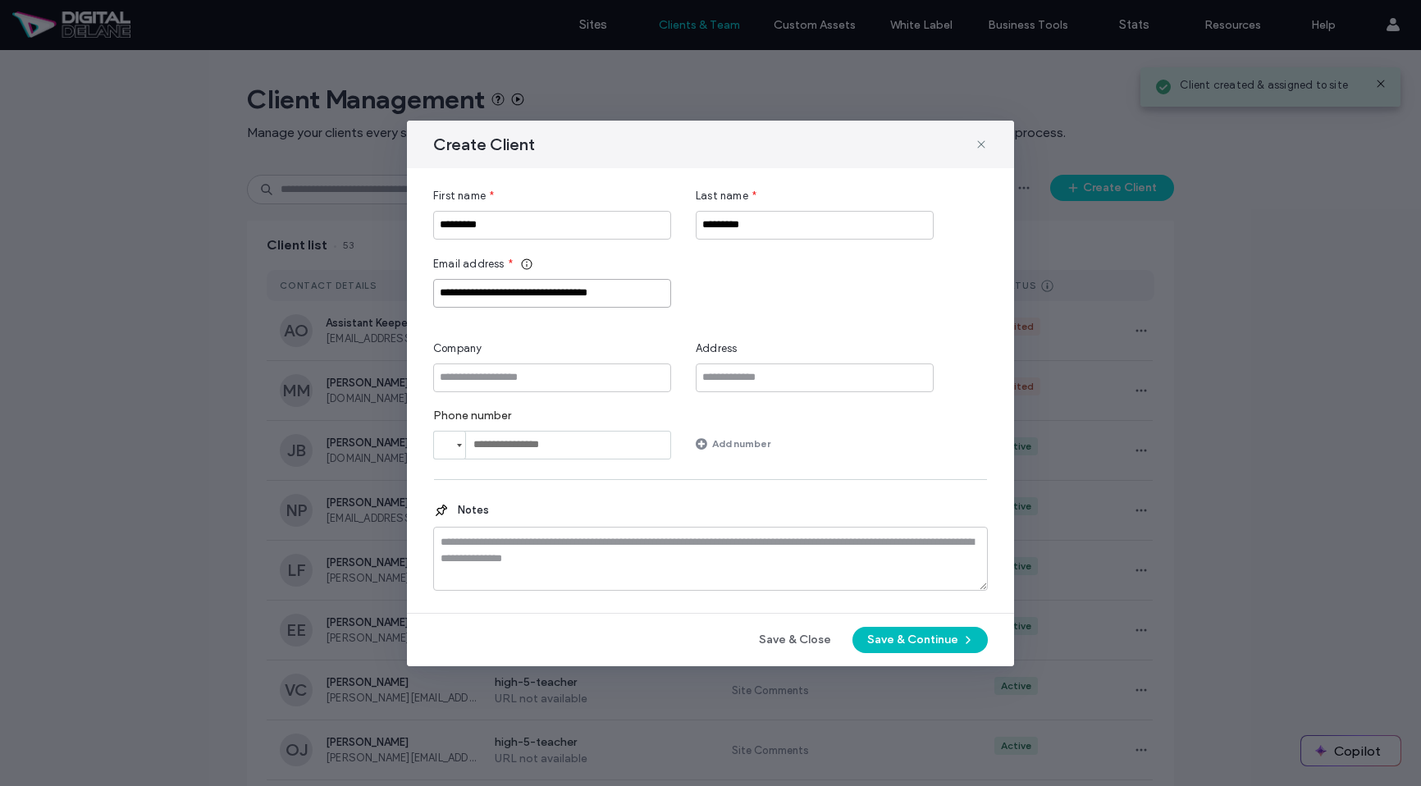
type input "**********"
click at [884, 646] on button "Save & Continue" at bounding box center [919, 640] width 135 height 26
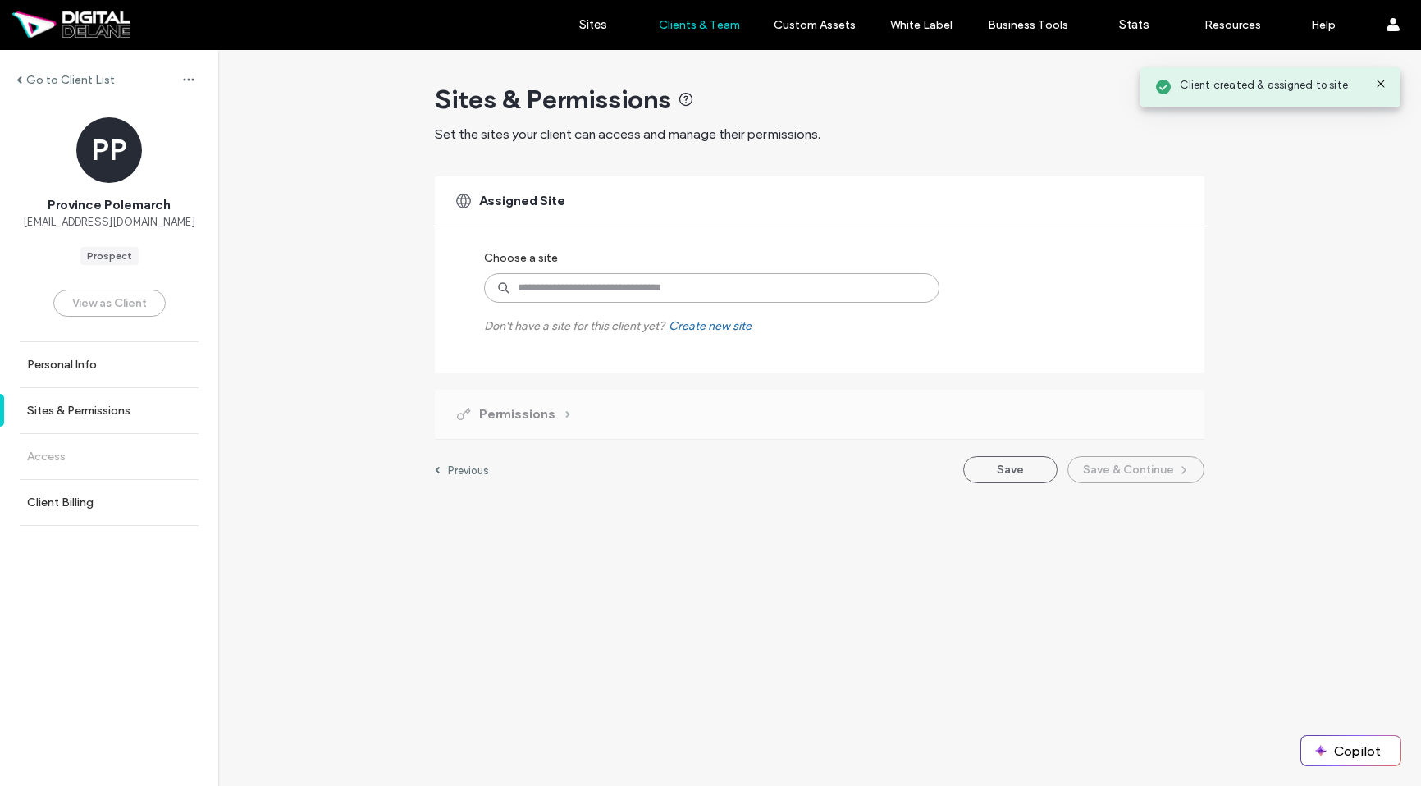
click at [650, 291] on input at bounding box center [711, 288] width 455 height 30
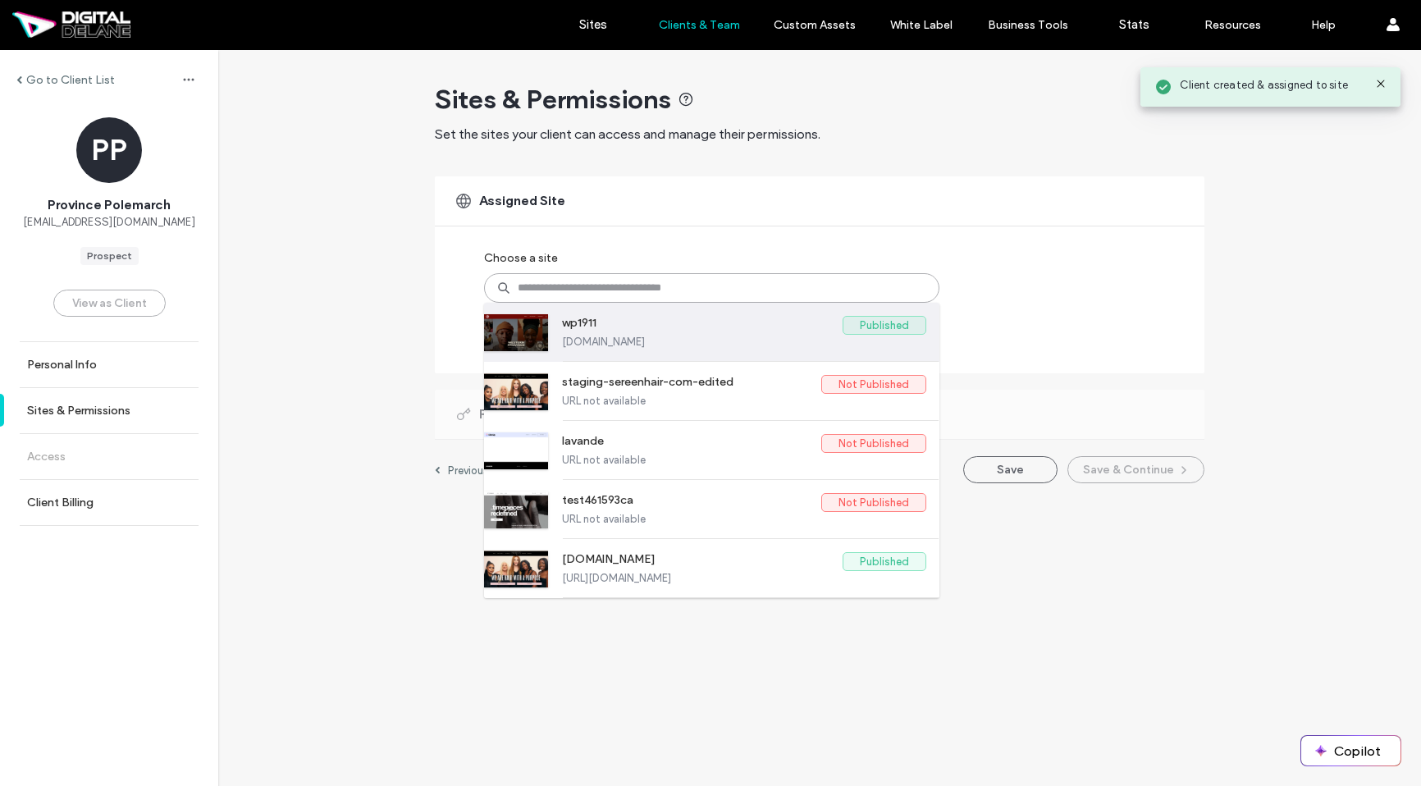
click at [643, 335] on label "wp1911.digitaldelane.com" at bounding box center [744, 341] width 364 height 12
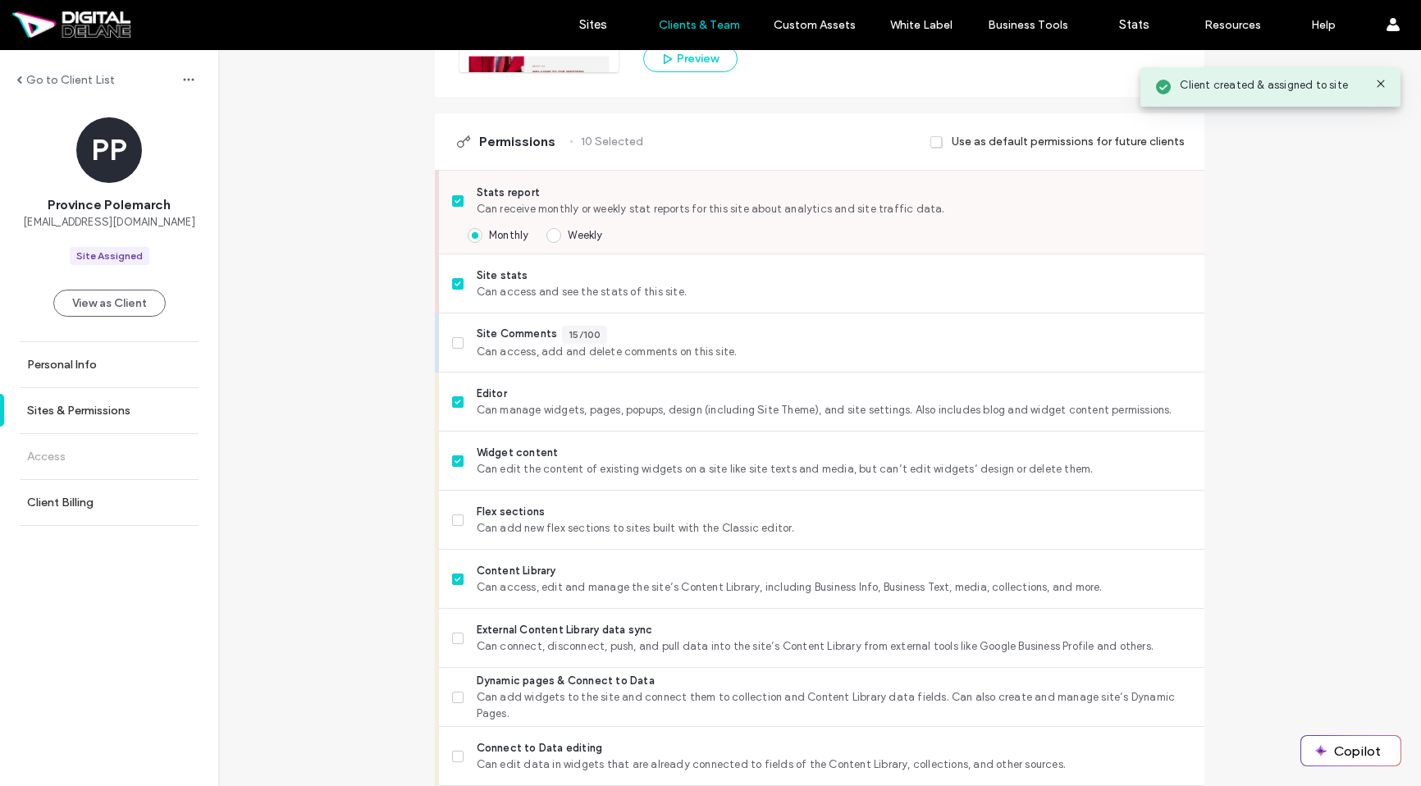
scroll to position [308, 0]
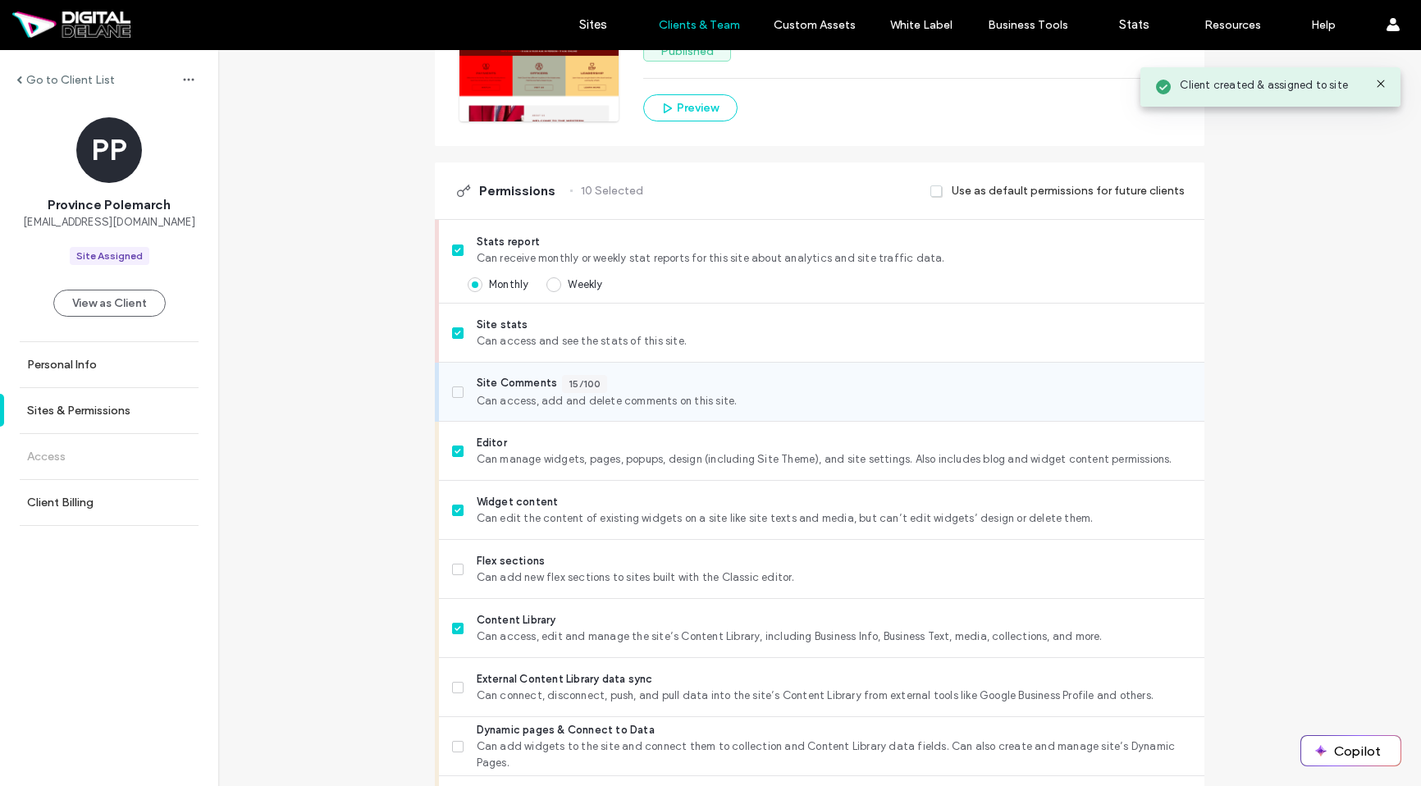
click at [463, 387] on label "Site Comments 15/100 Can access, add and delete comments on this site." at bounding box center [821, 392] width 739 height 34
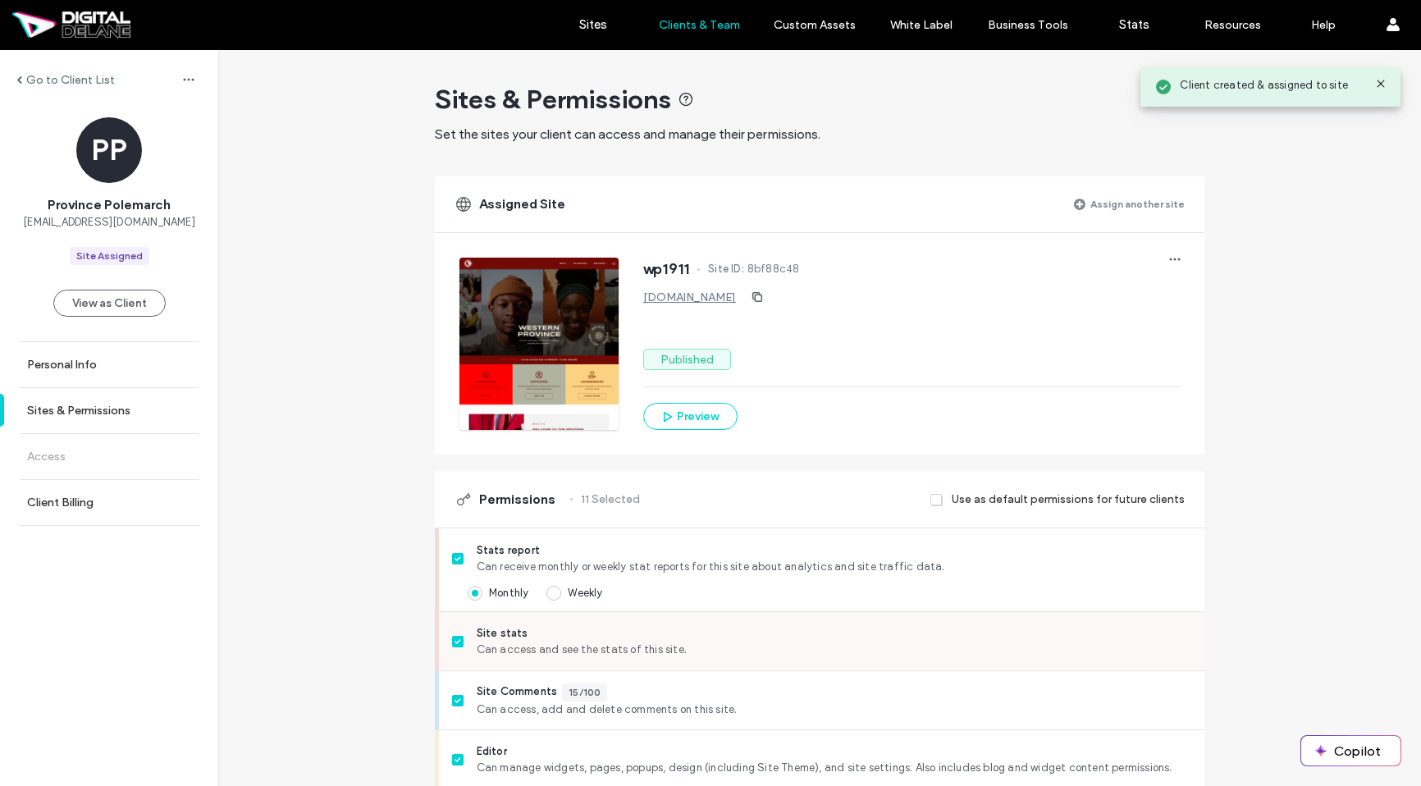
scroll to position [1243, 0]
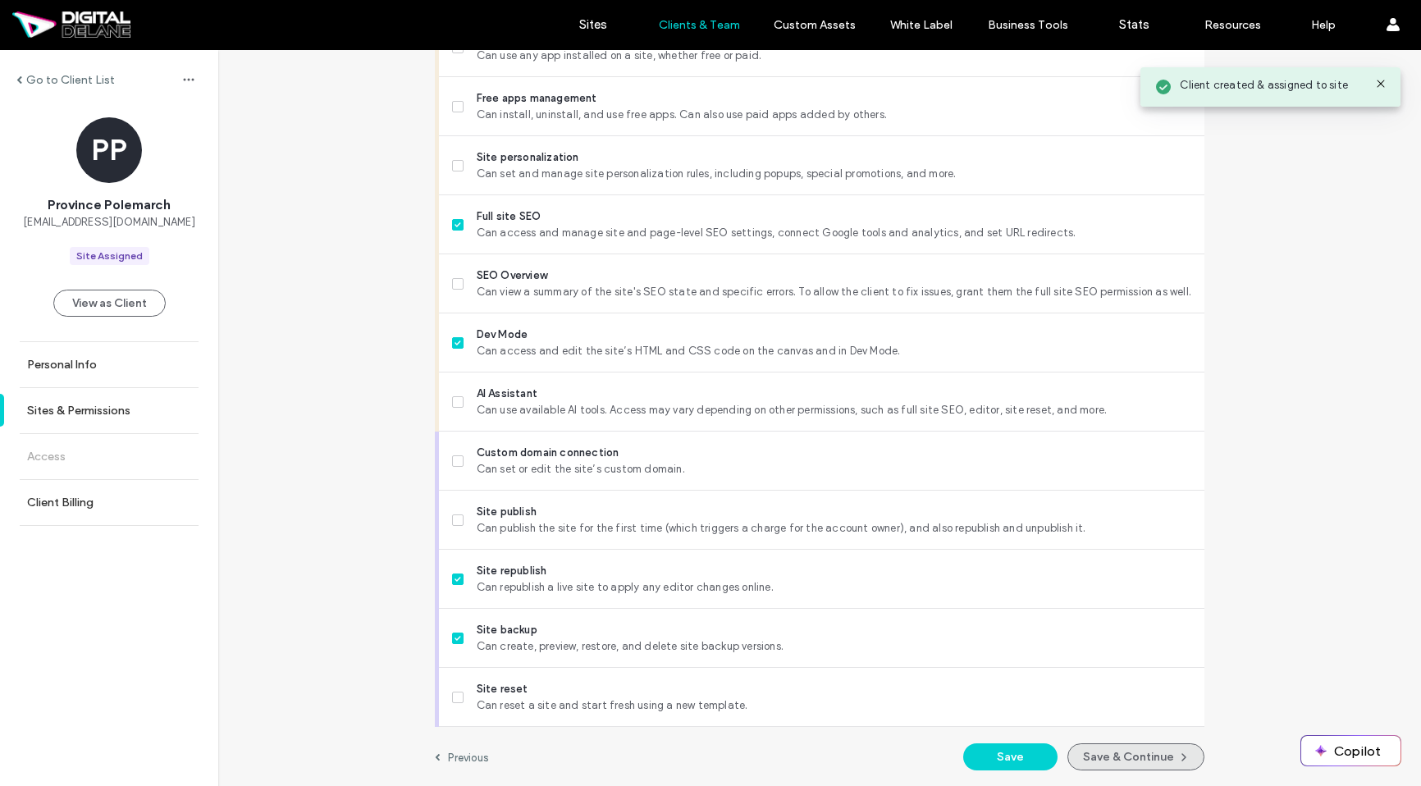
click at [1129, 761] on button "Save & Continue" at bounding box center [1135, 756] width 137 height 27
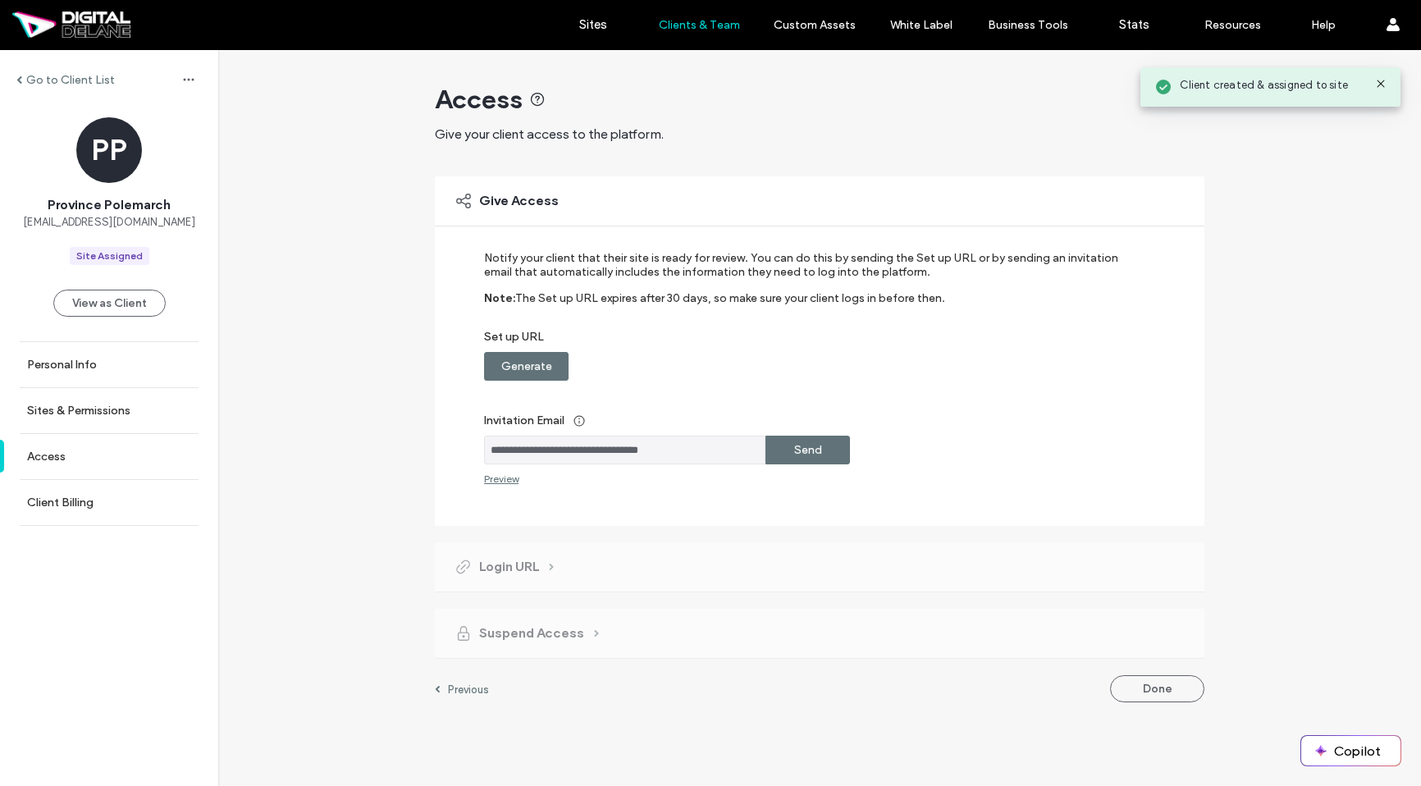
click at [1382, 84] on use at bounding box center [1379, 83] width 7 height 7
click at [1169, 691] on button "Done" at bounding box center [1157, 688] width 94 height 27
